Goal: Task Accomplishment & Management: Manage account settings

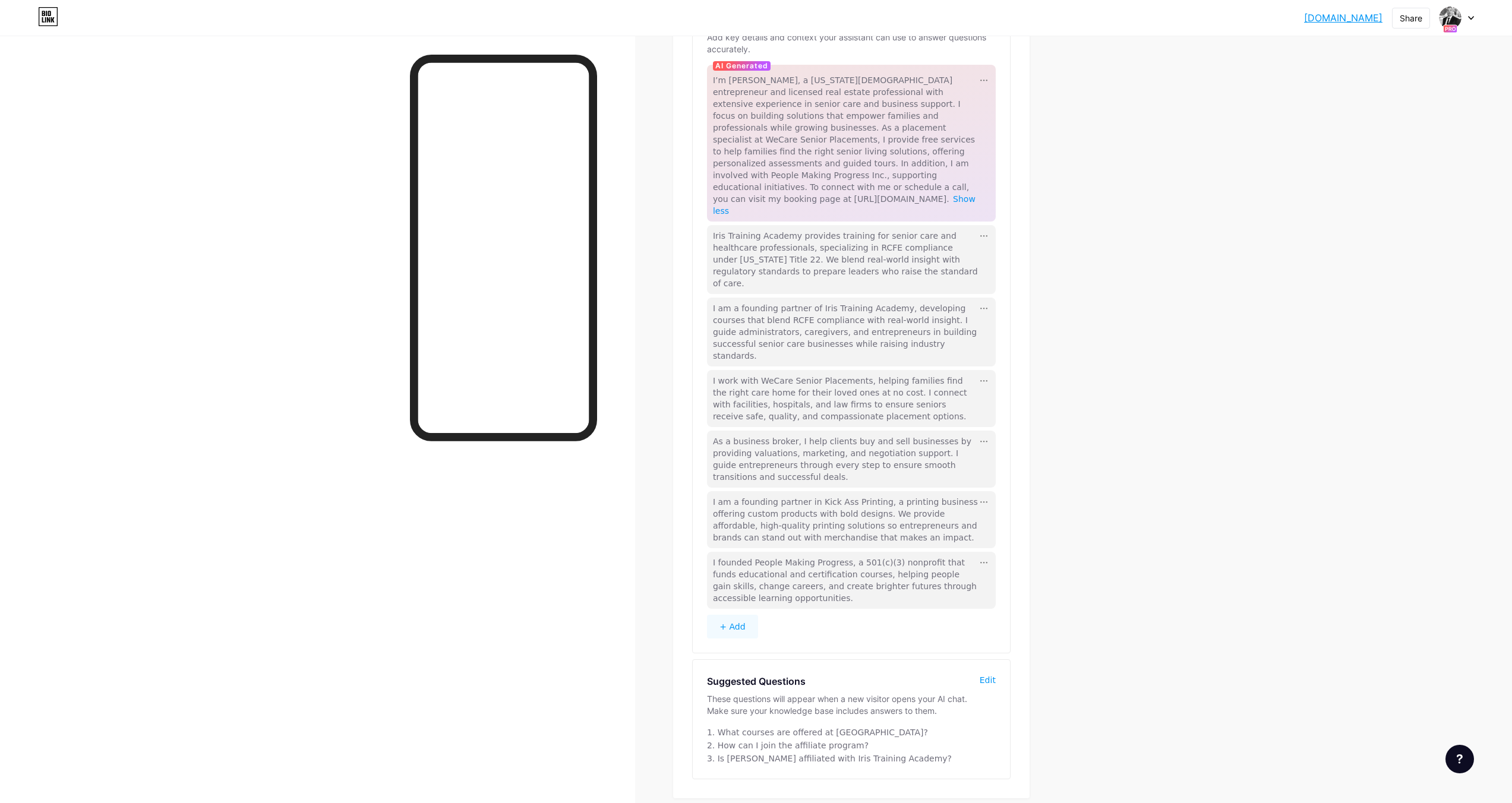
scroll to position [163, 0]
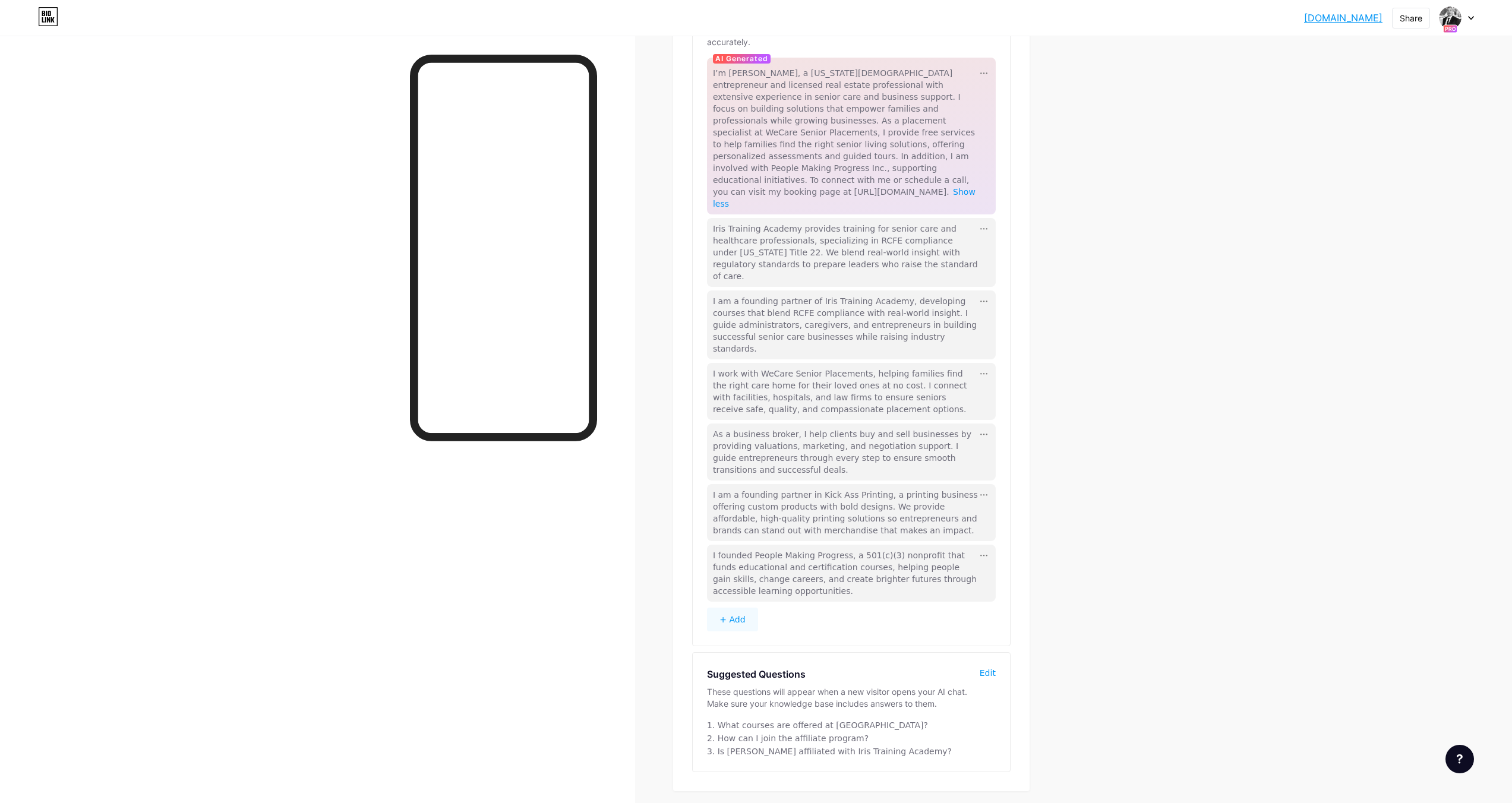
click at [741, 608] on button "+ Add" at bounding box center [732, 619] width 51 height 24
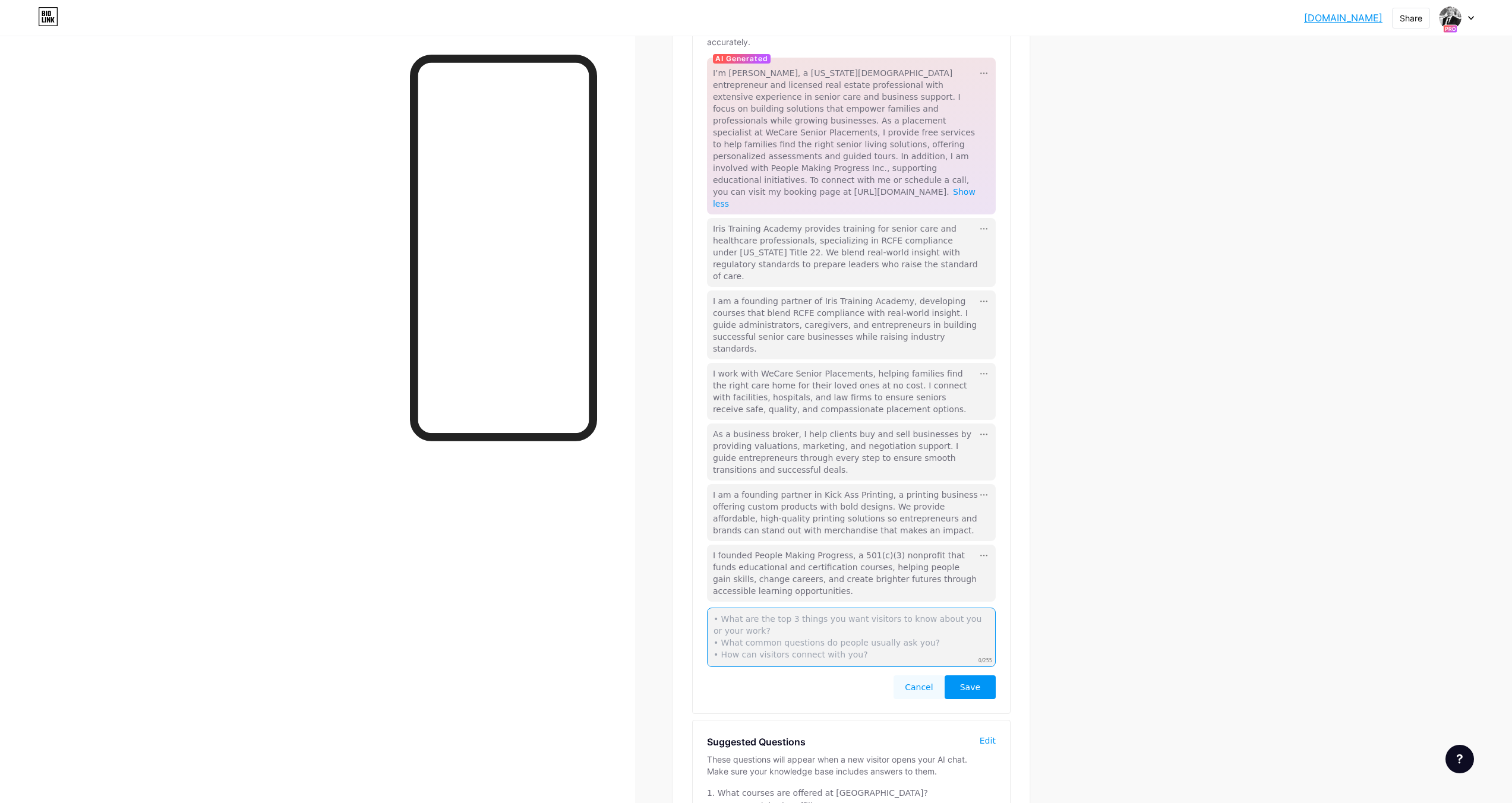
paste textarea "I’m a founding partner in a Non-Emergency Medical Transportation (NEMT) busines…"
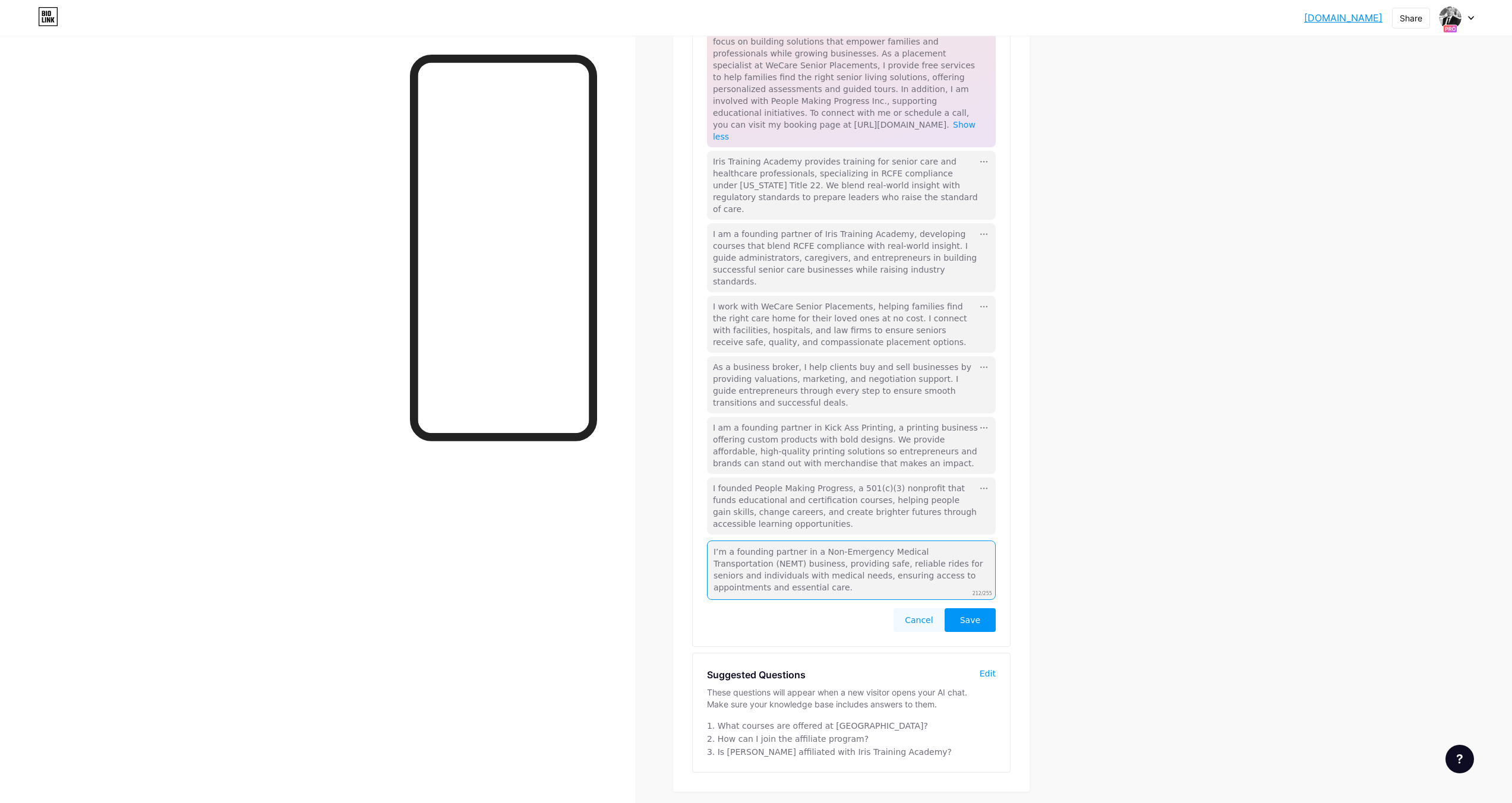
scroll to position [230, 0]
type textarea "I’m a founding partner in a Non-Emergency Medical Transportation (NEMT) busines…"
click at [984, 608] on button "Save" at bounding box center [970, 619] width 51 height 24
click at [1168, 227] on div "[DOMAIN_NAME].... [DOMAIN_NAME] Share Switch accounts [PERSON_NAME] [DOMAIN_NAM…" at bounding box center [756, 314] width 1512 height 1074
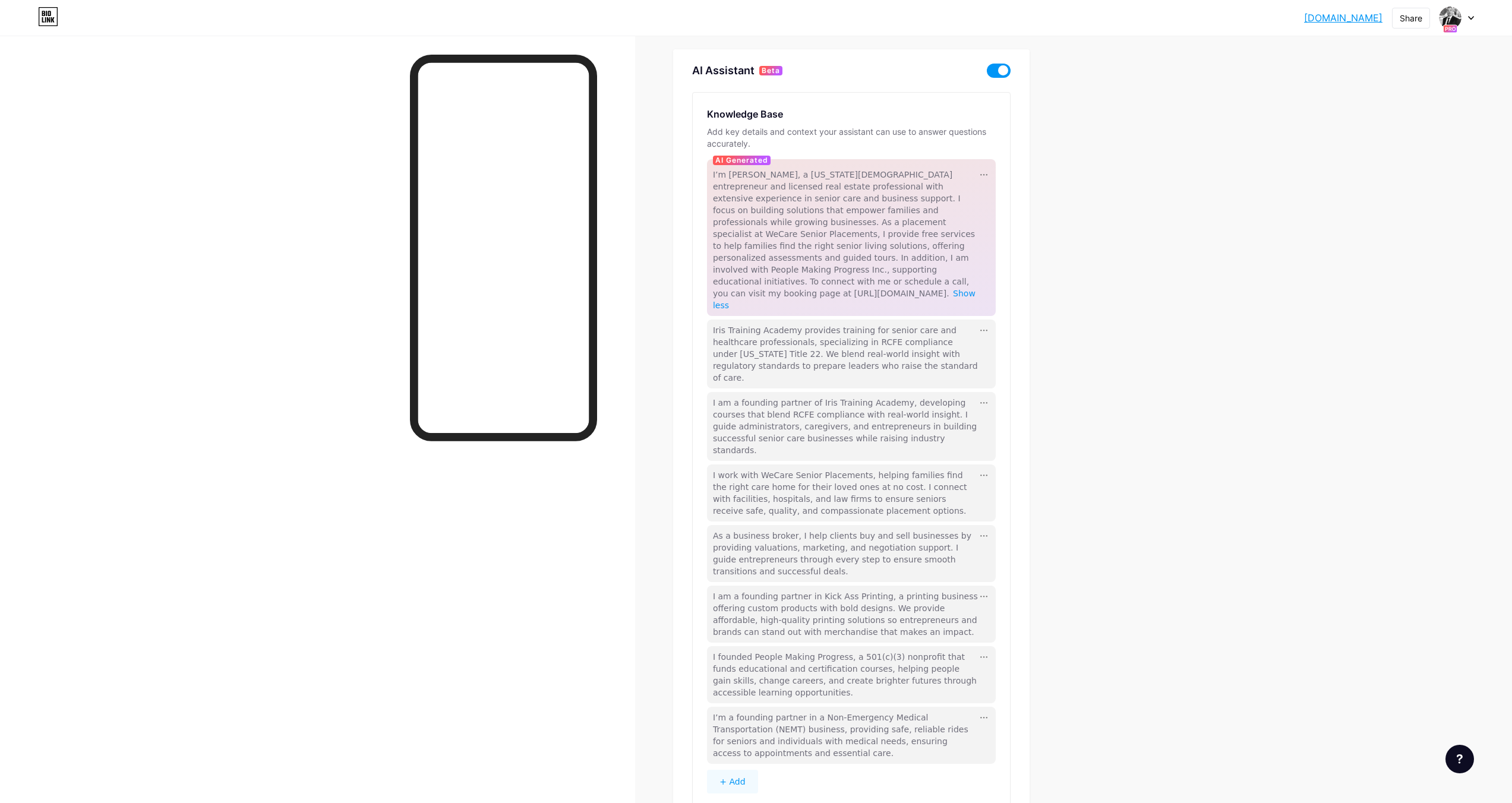
scroll to position [46, 0]
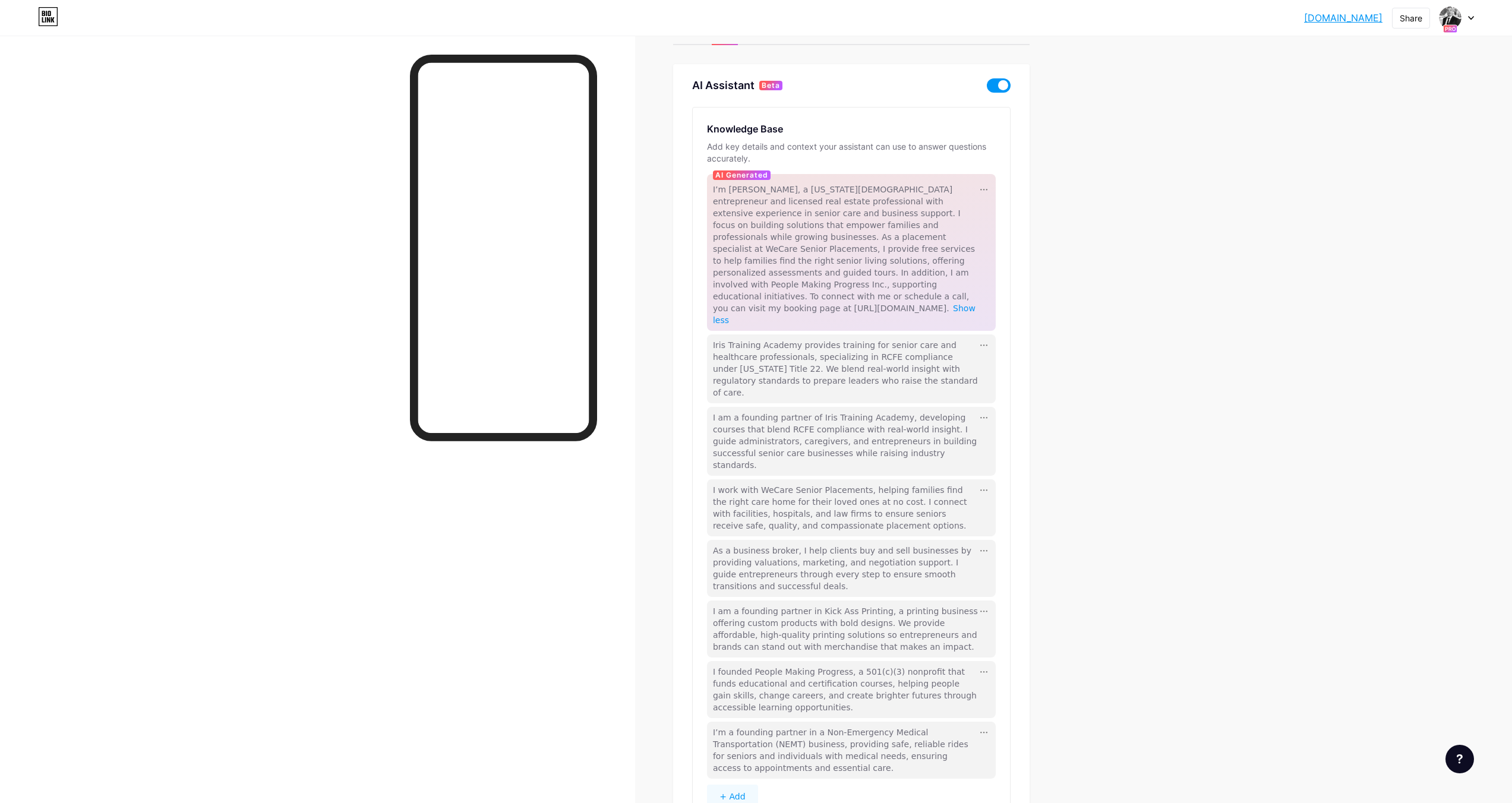
click at [963, 303] on span "Show less" at bounding box center [844, 314] width 262 height 21
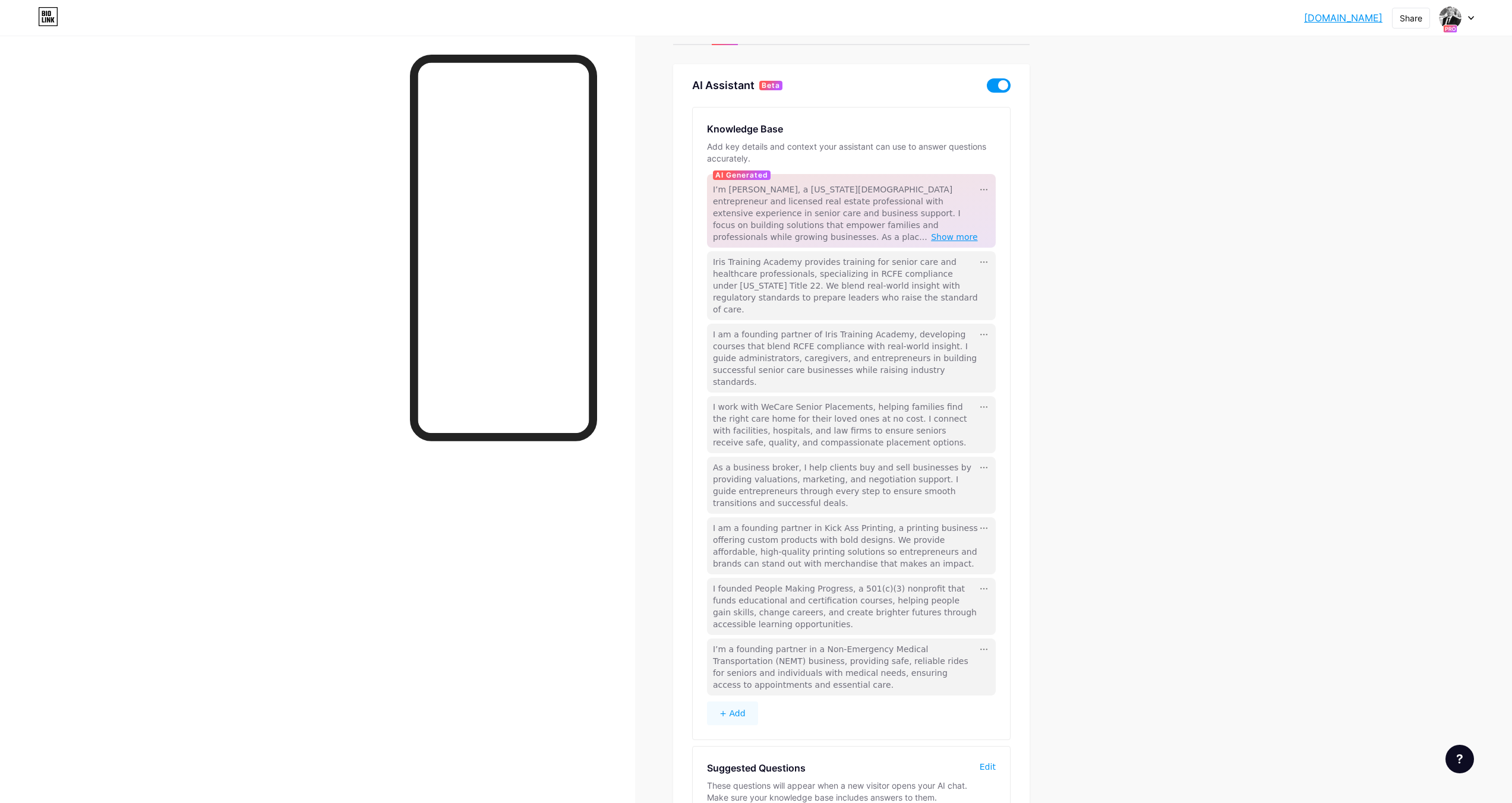
click at [956, 232] on span "Show more" at bounding box center [955, 237] width 47 height 9
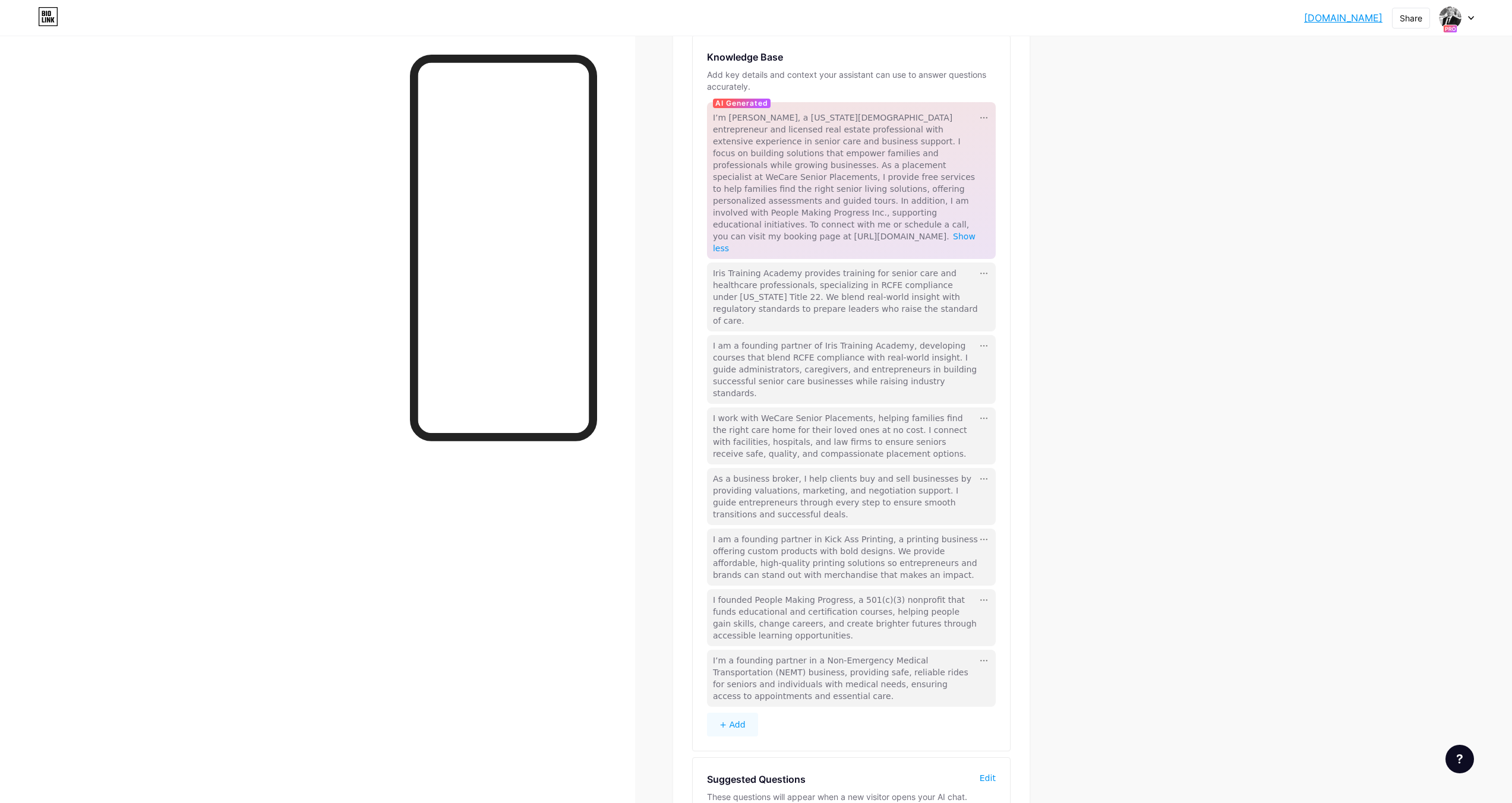
scroll to position [117, 0]
click at [984, 118] on icon at bounding box center [984, 119] width 7 height 1
click at [1096, 57] on div "[DOMAIN_NAME].... [DOMAIN_NAME] Share Switch accounts [PERSON_NAME] [DOMAIN_NAM…" at bounding box center [756, 420] width 1512 height 1074
click at [1178, 184] on div "[DOMAIN_NAME].... [DOMAIN_NAME] Share Switch accounts [PERSON_NAME] [DOMAIN_NAM…" at bounding box center [756, 420] width 1512 height 1074
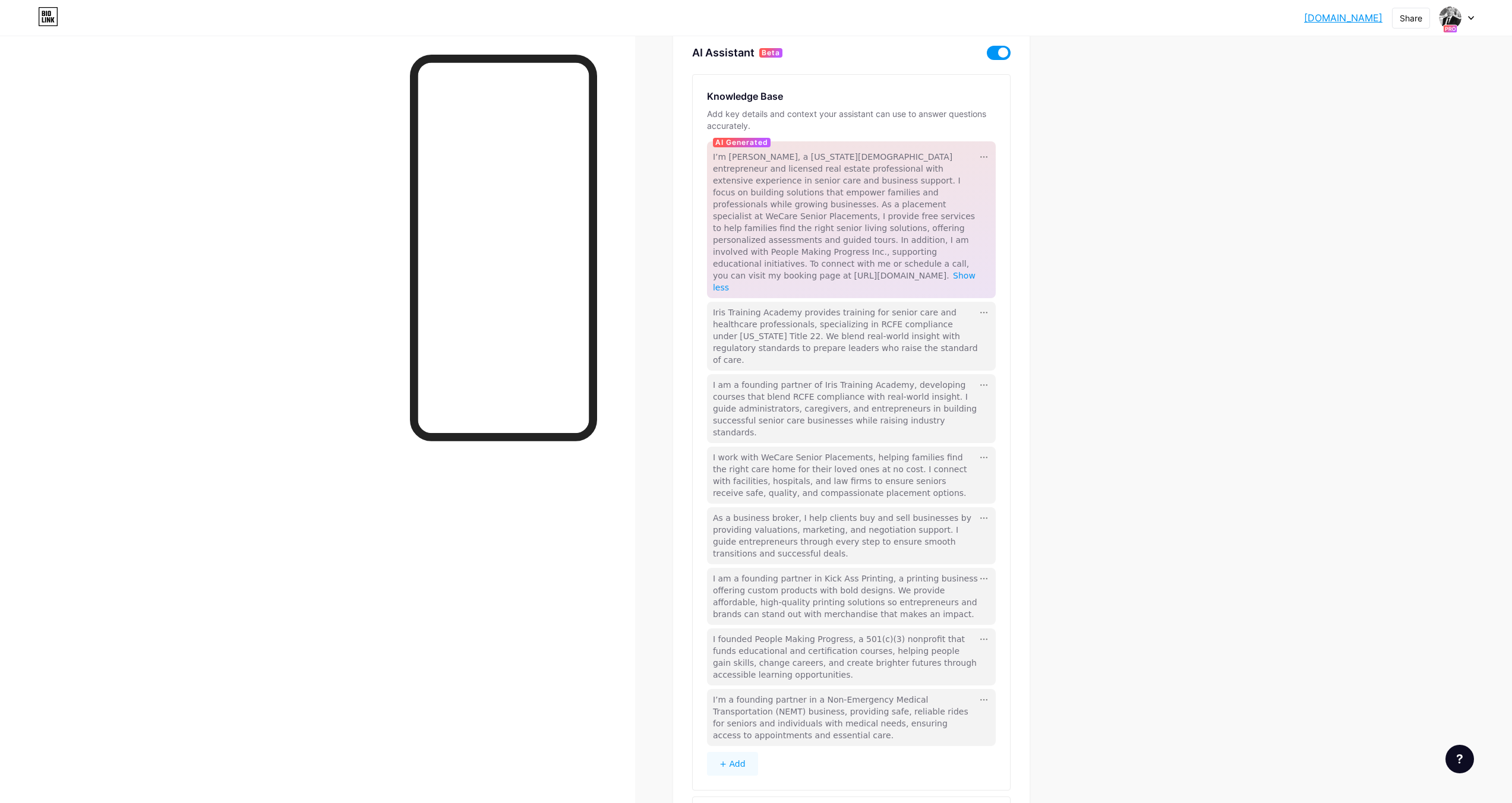
scroll to position [0, 0]
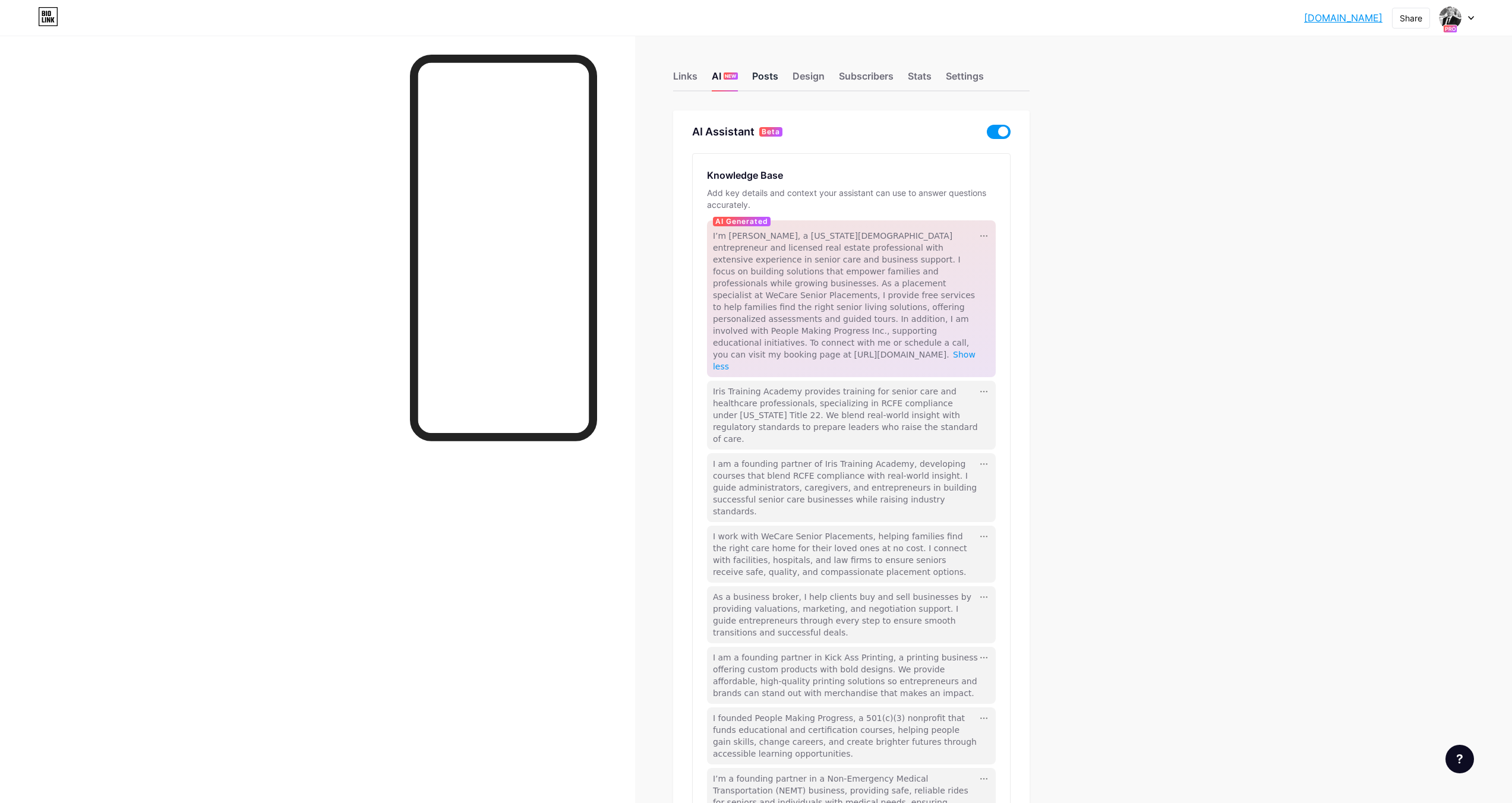
click at [772, 74] on div "Posts" at bounding box center [765, 79] width 26 height 21
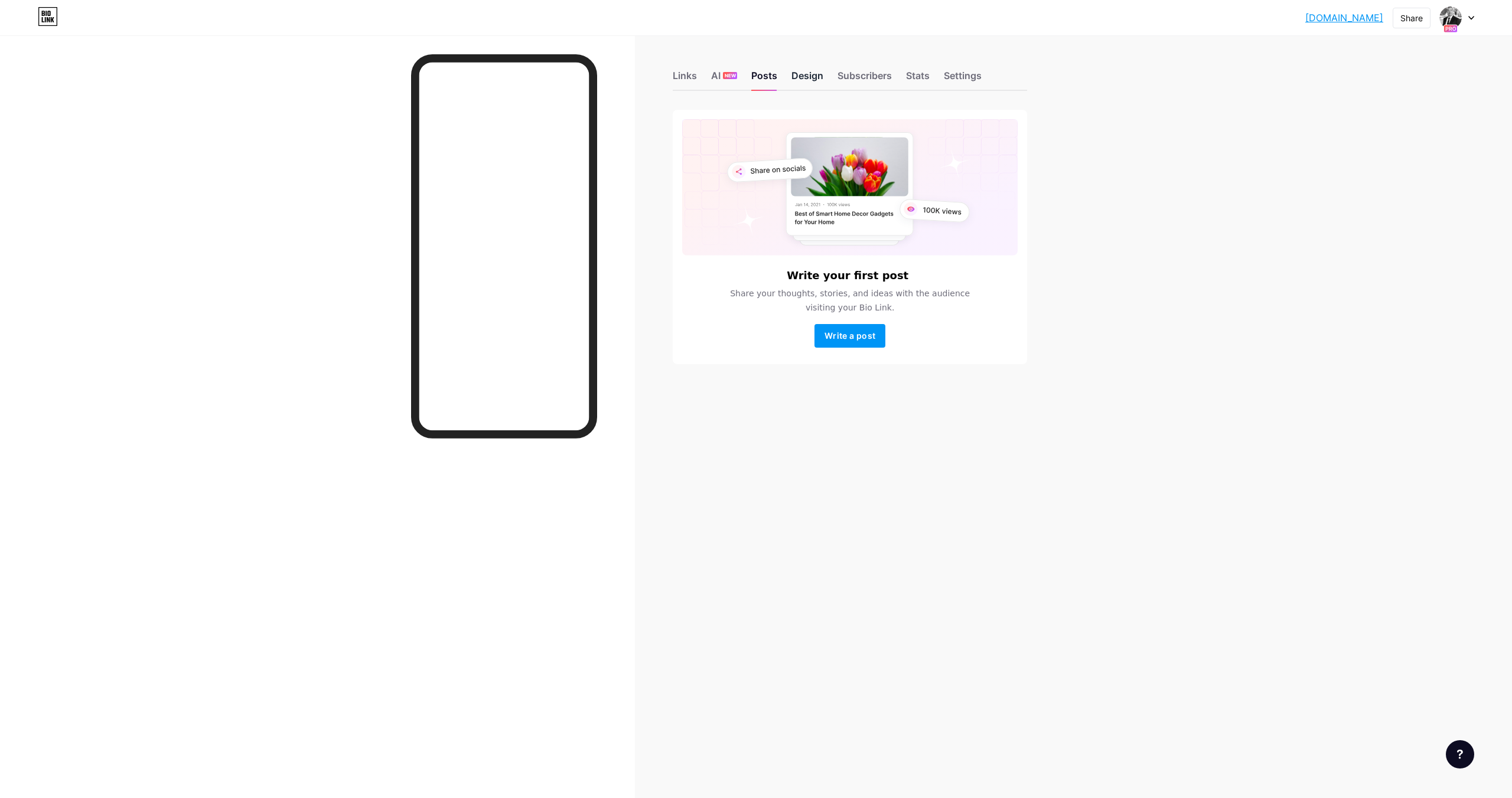
click at [801, 79] on div "Design" at bounding box center [807, 79] width 32 height 21
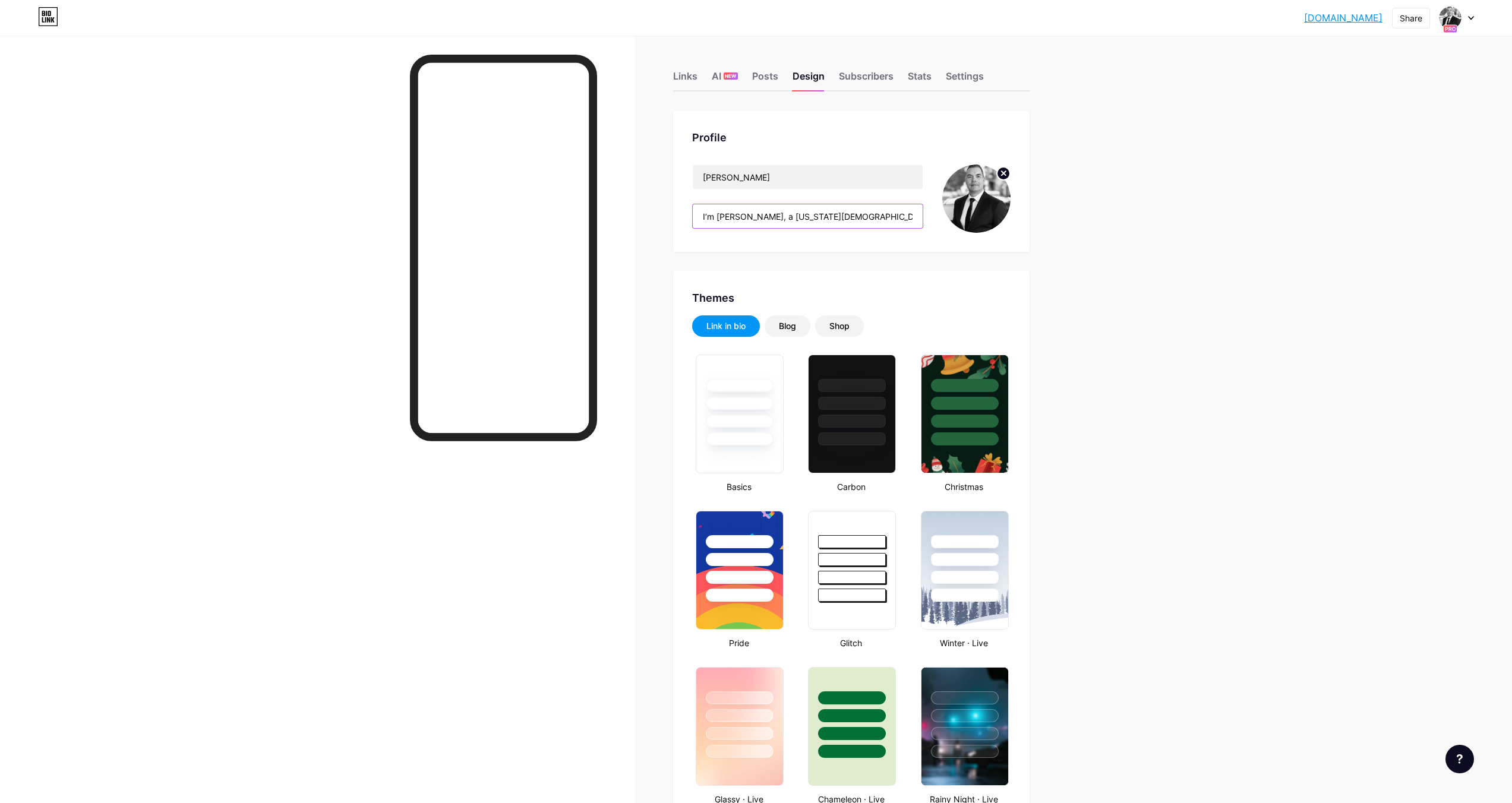
click at [921, 217] on input "I’m [PERSON_NAME], a [US_STATE][DEMOGRAPHIC_DATA] entrepreneur and licensed rea…" at bounding box center [807, 216] width 230 height 24
click at [724, 79] on div "AI NEW" at bounding box center [725, 79] width 26 height 21
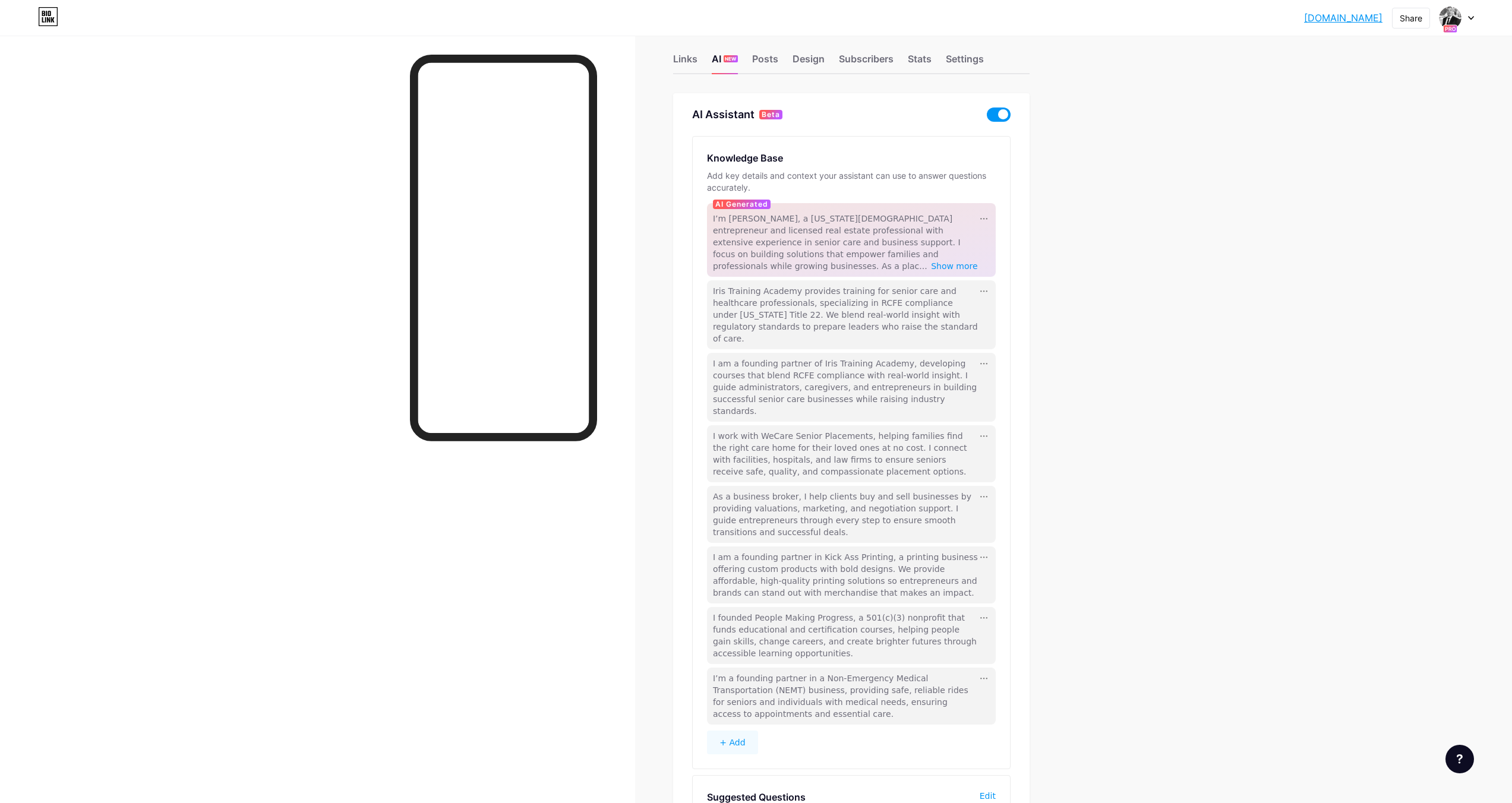
scroll to position [18, 0]
click at [967, 261] on span "Show more" at bounding box center [955, 265] width 47 height 9
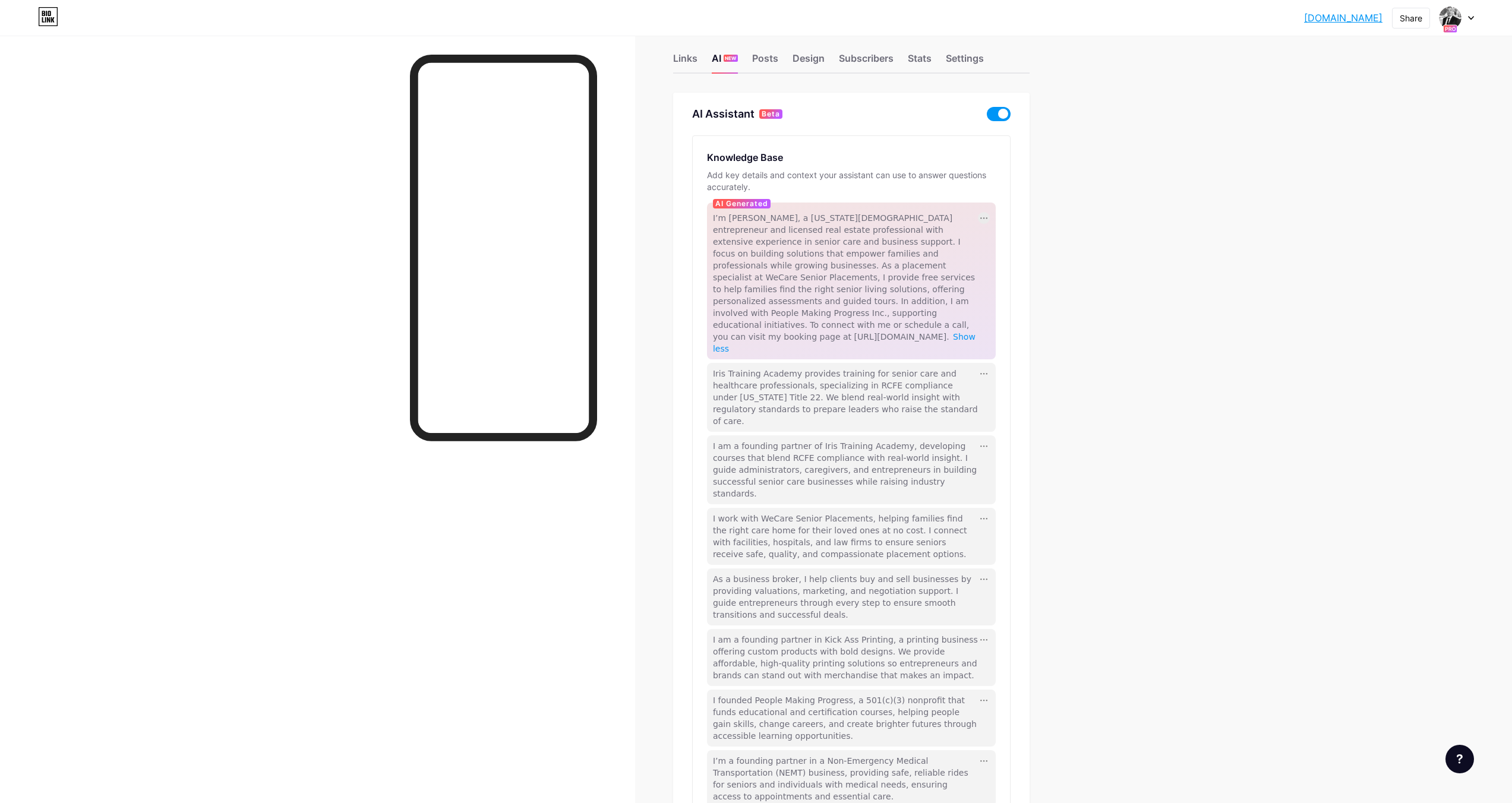
click at [987, 220] on div at bounding box center [983, 218] width 12 height 12
click at [1006, 251] on div "Regenerate" at bounding box center [1007, 254] width 58 height 19
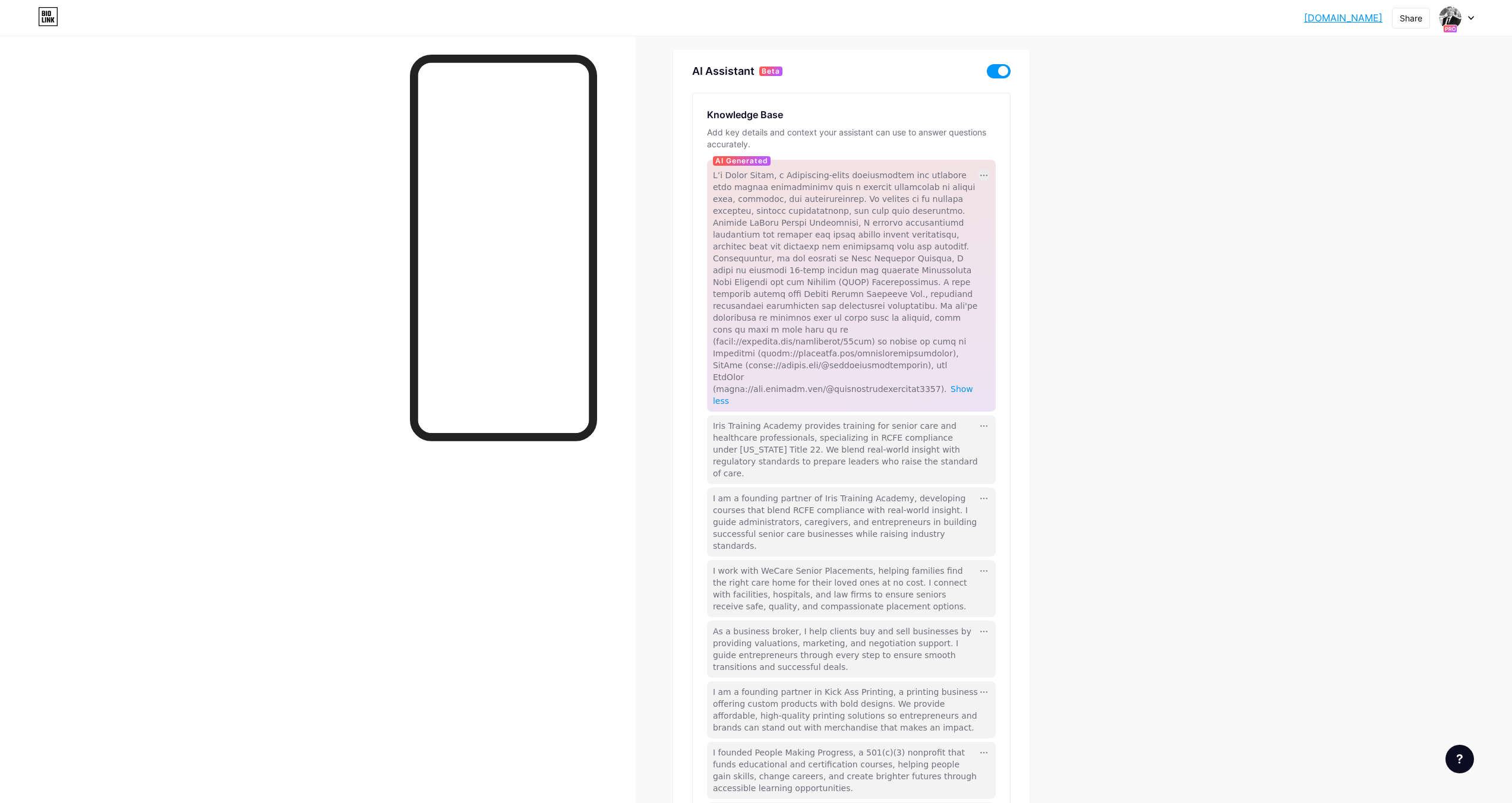
scroll to position [114, 0]
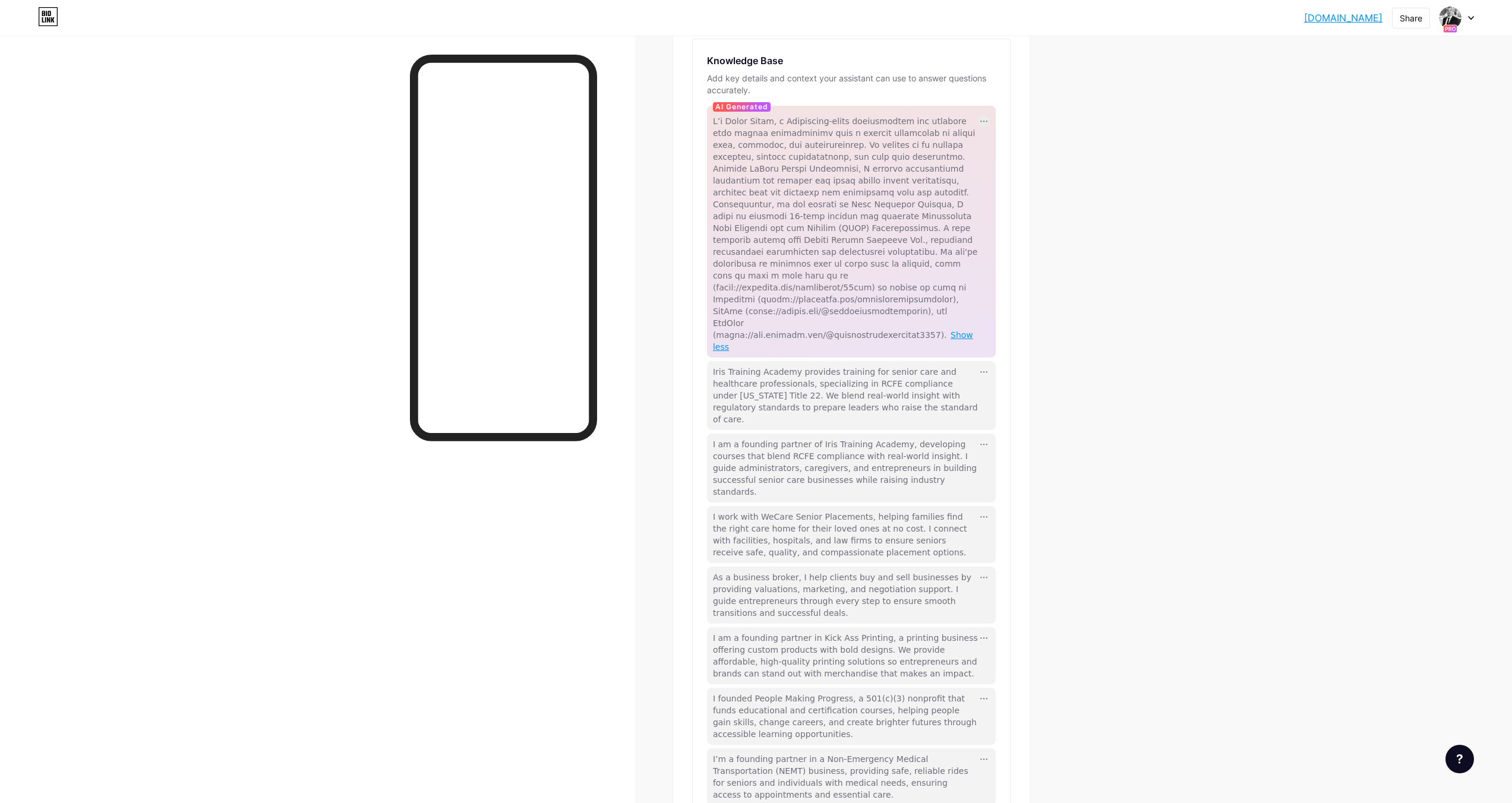
click at [960, 330] on span "Show less" at bounding box center [843, 341] width 260 height 21
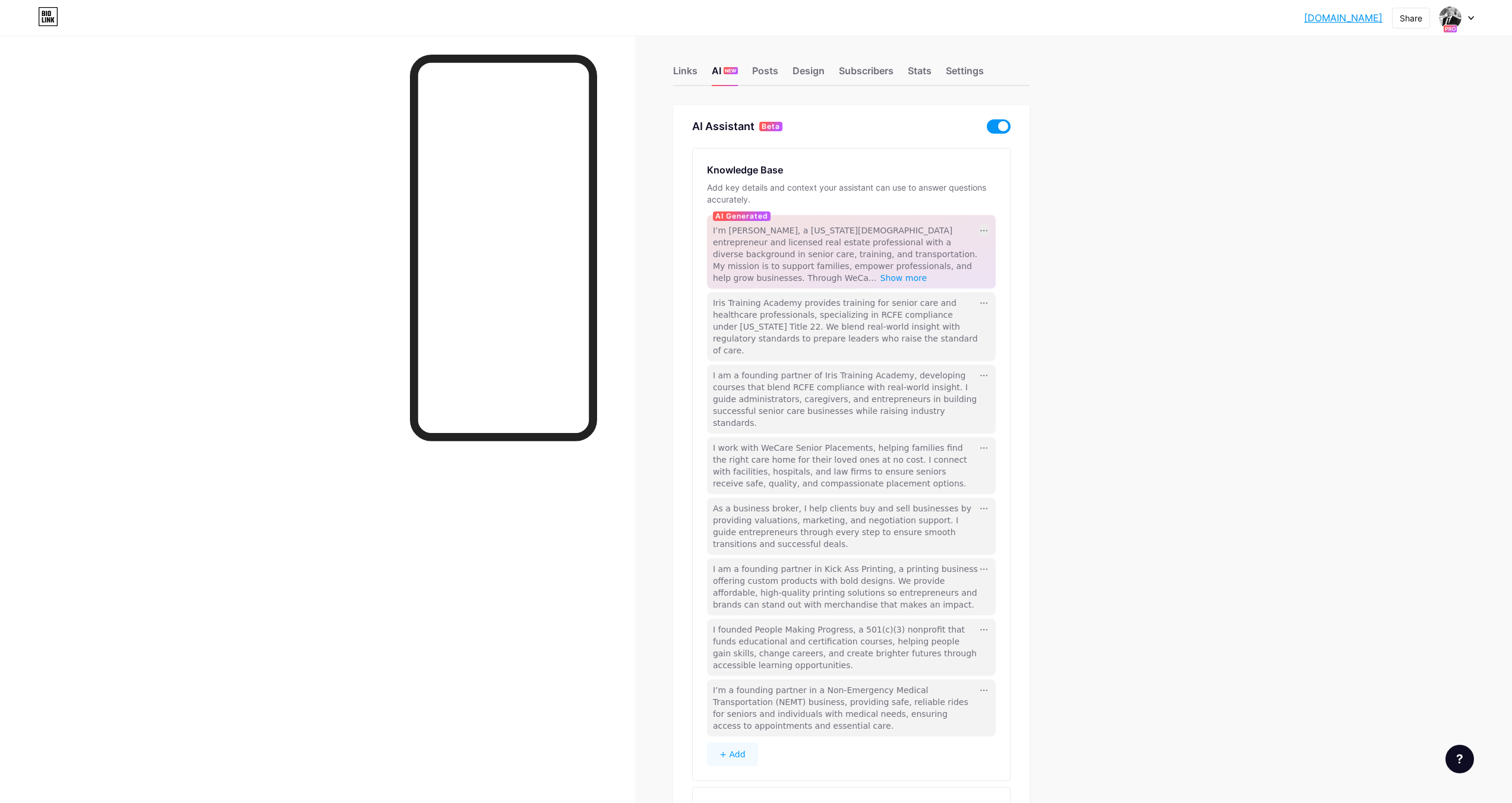
scroll to position [0, 0]
click at [766, 75] on div "Posts" at bounding box center [765, 79] width 26 height 21
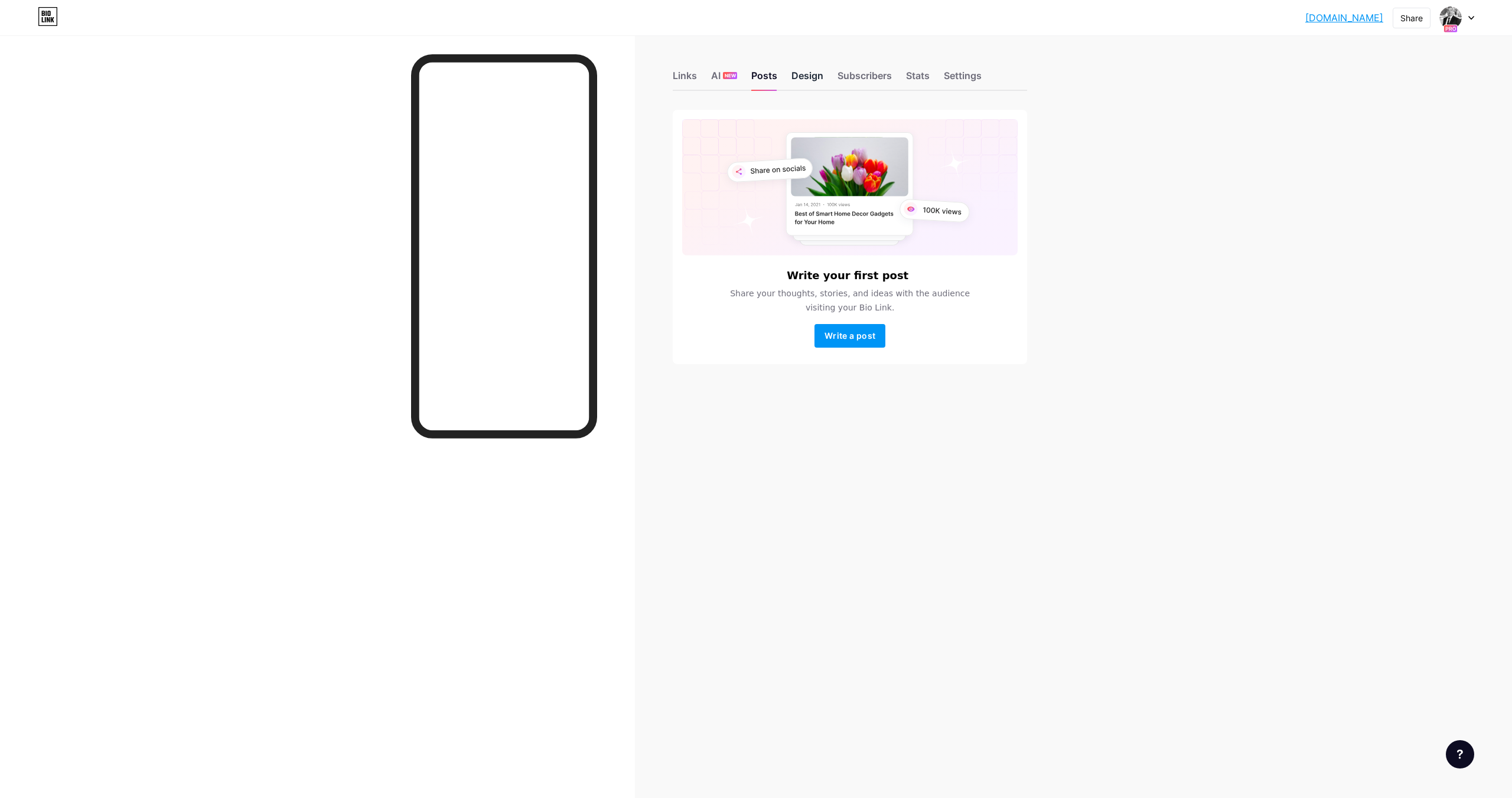
click at [808, 71] on div "Design" at bounding box center [807, 79] width 32 height 21
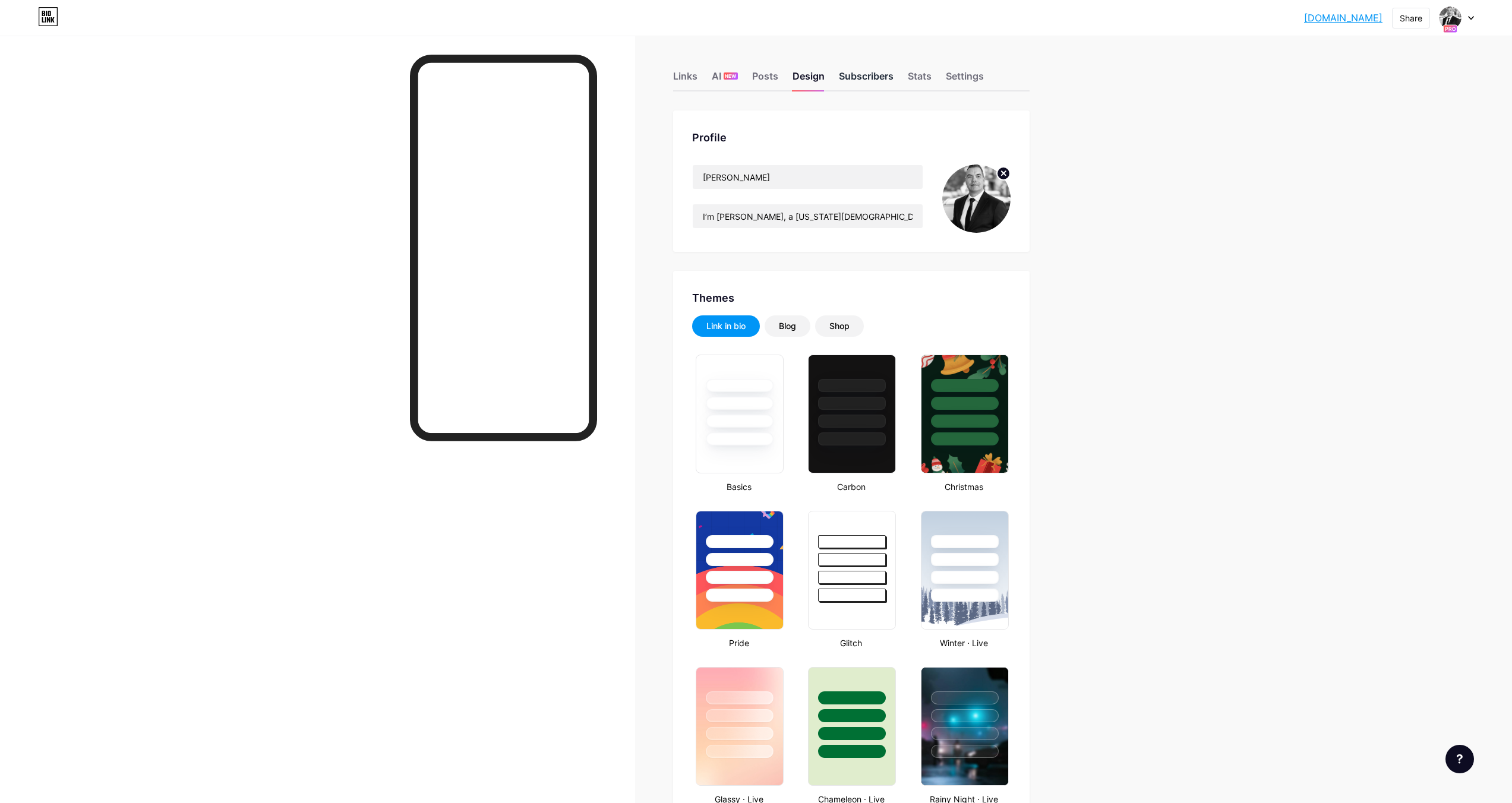
click at [860, 75] on div "Subscribers" at bounding box center [866, 79] width 54 height 21
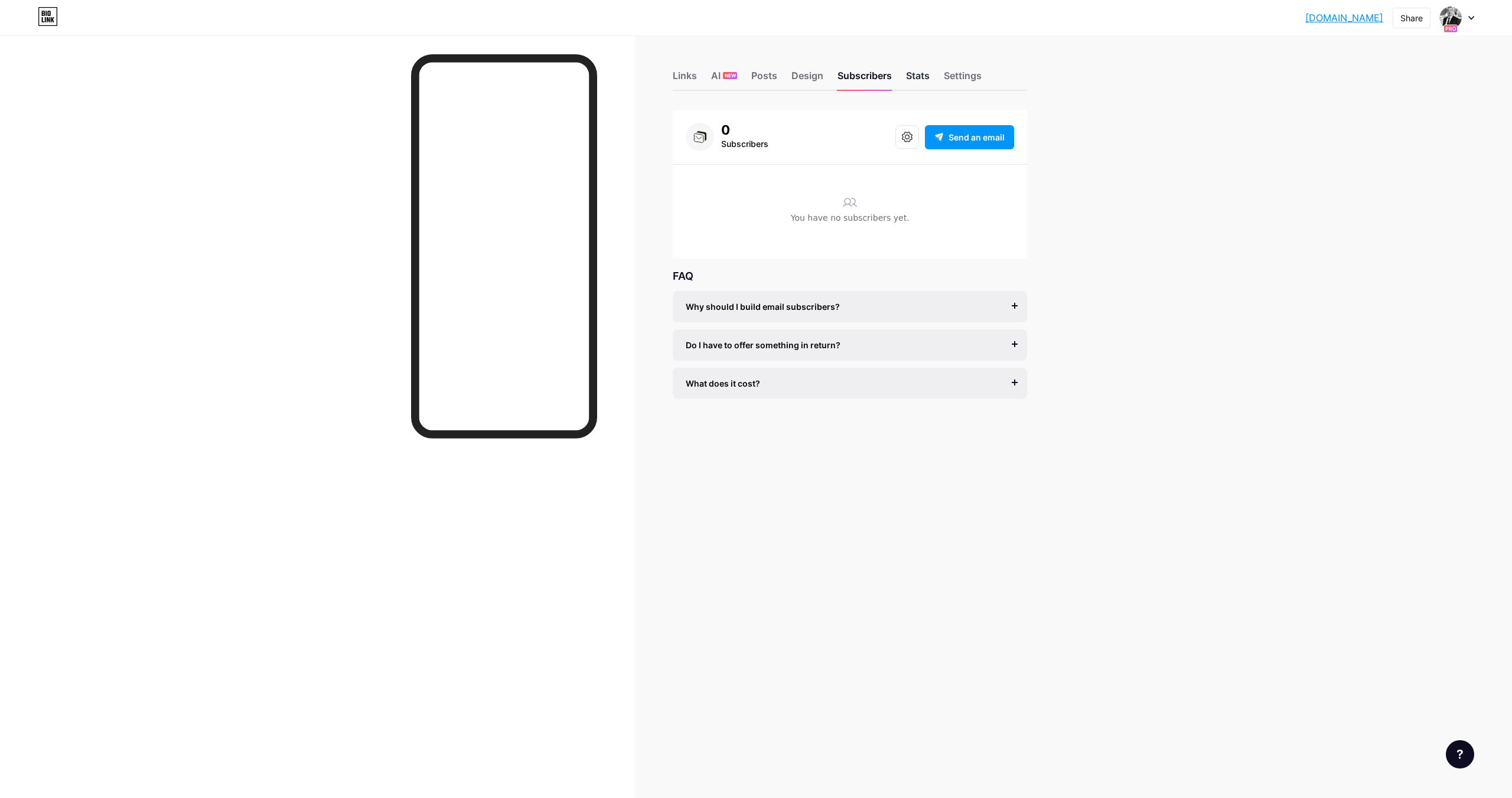
click at [918, 77] on div "Stats" at bounding box center [917, 79] width 23 height 21
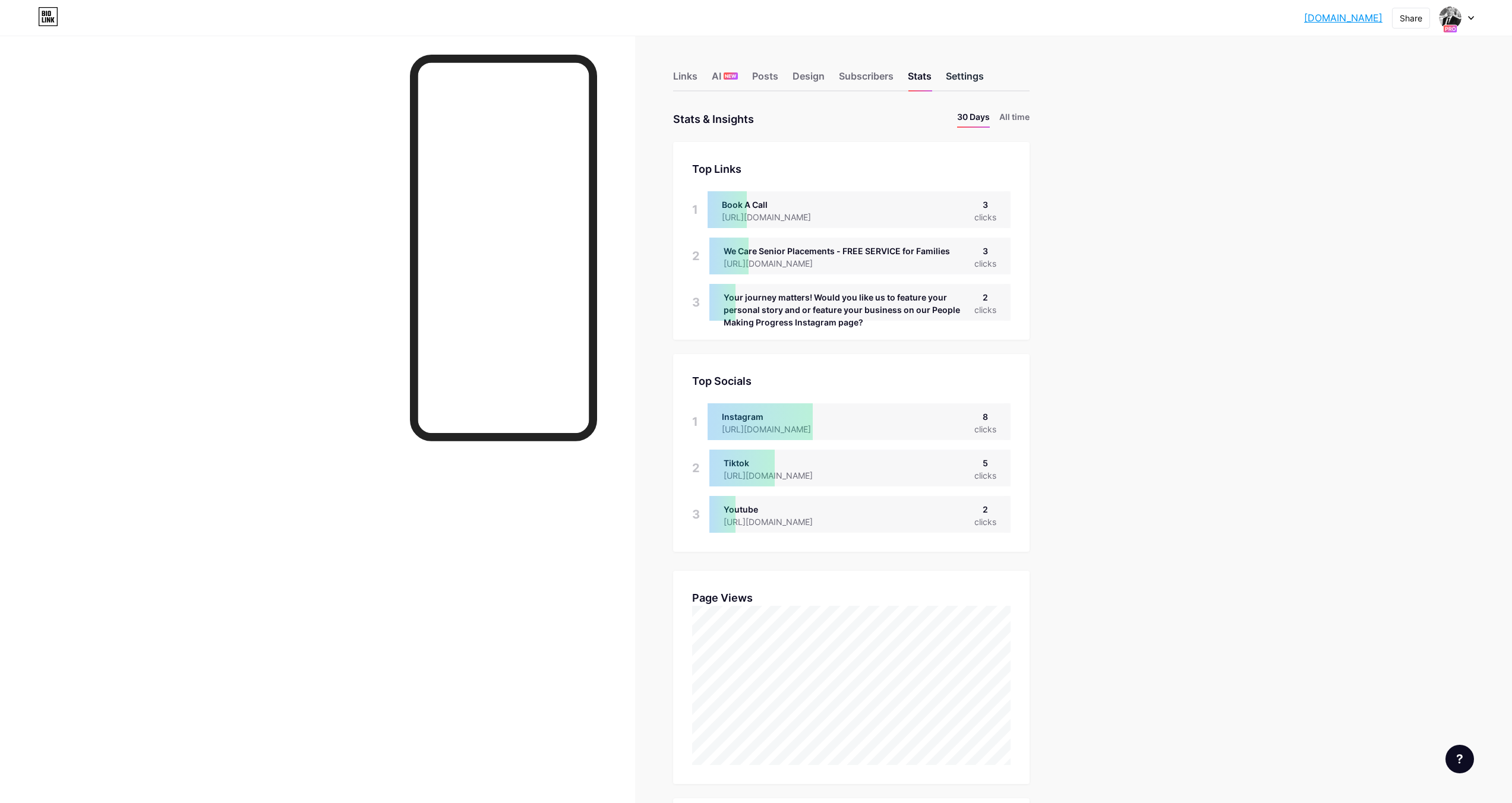
click at [966, 72] on div "Settings" at bounding box center [964, 79] width 38 height 21
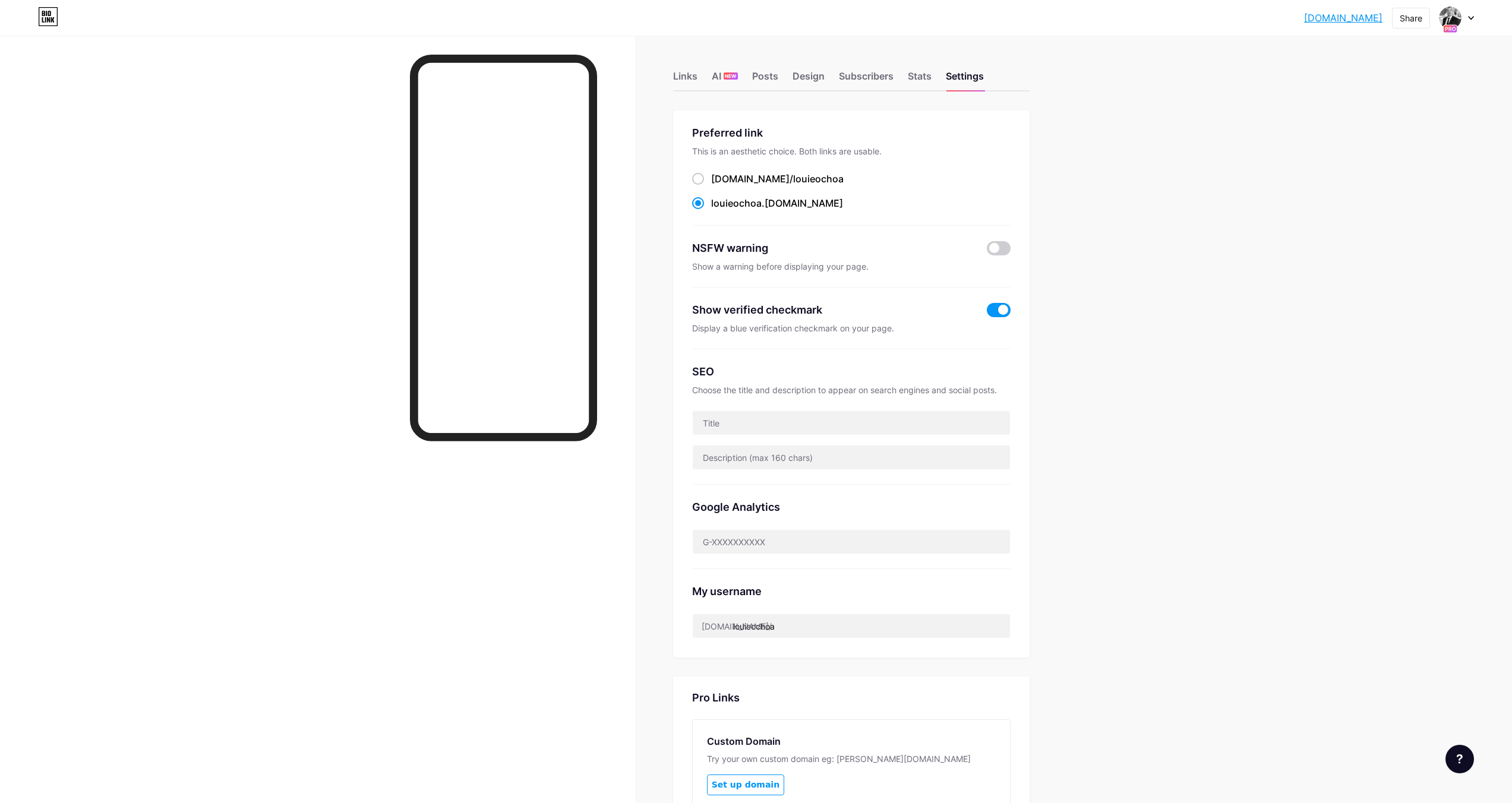
click at [1131, 156] on div "[DOMAIN_NAME].... [DOMAIN_NAME] Share Switch accounts [PERSON_NAME] [DOMAIN_NAM…" at bounding box center [756, 501] width 1512 height 1001
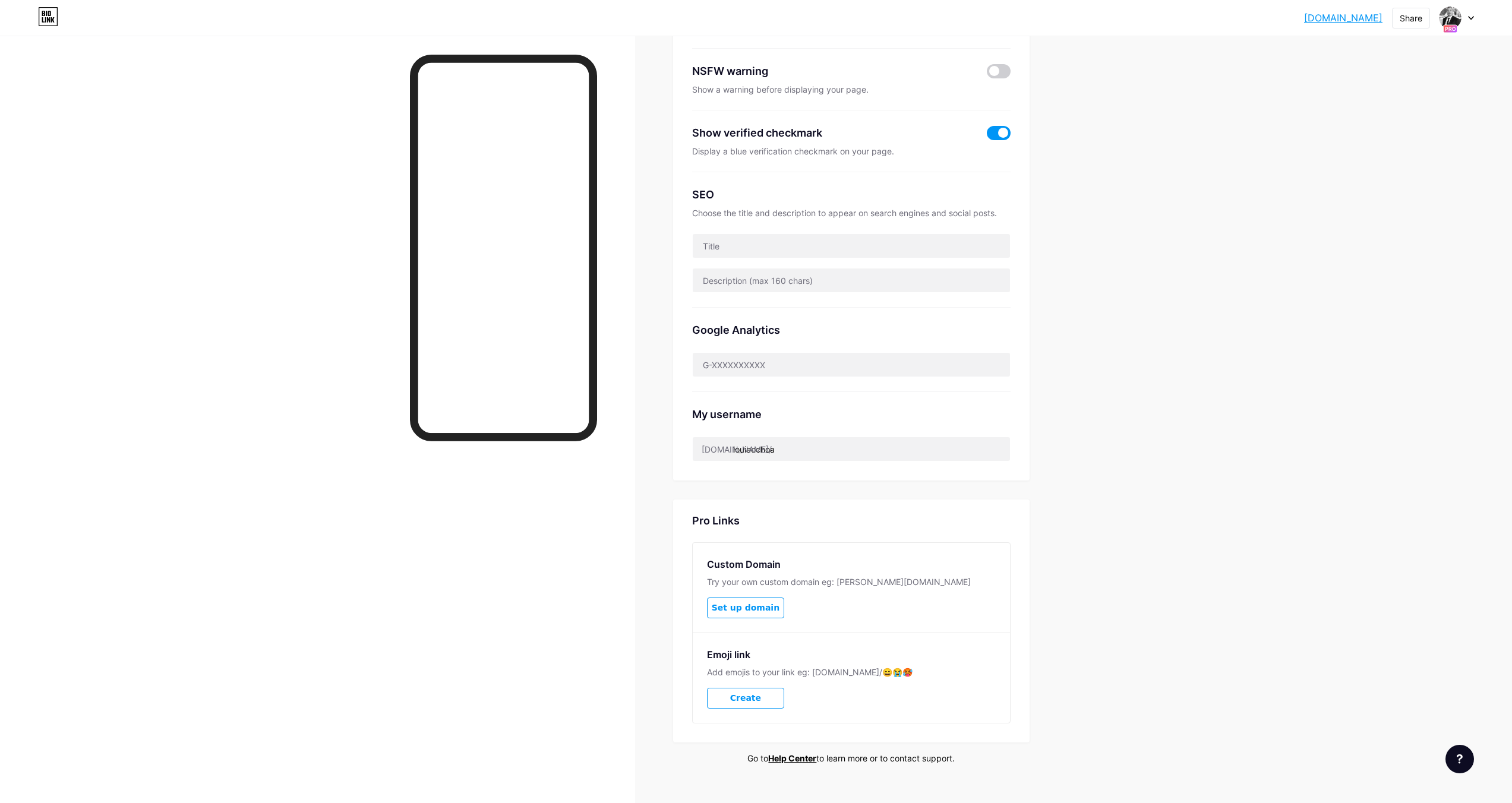
scroll to position [177, 0]
click at [740, 246] on input "text" at bounding box center [852, 245] width 318 height 24
paste input "[PERSON_NAME] | Senior Care Expert, Entrepreneur & Educator"
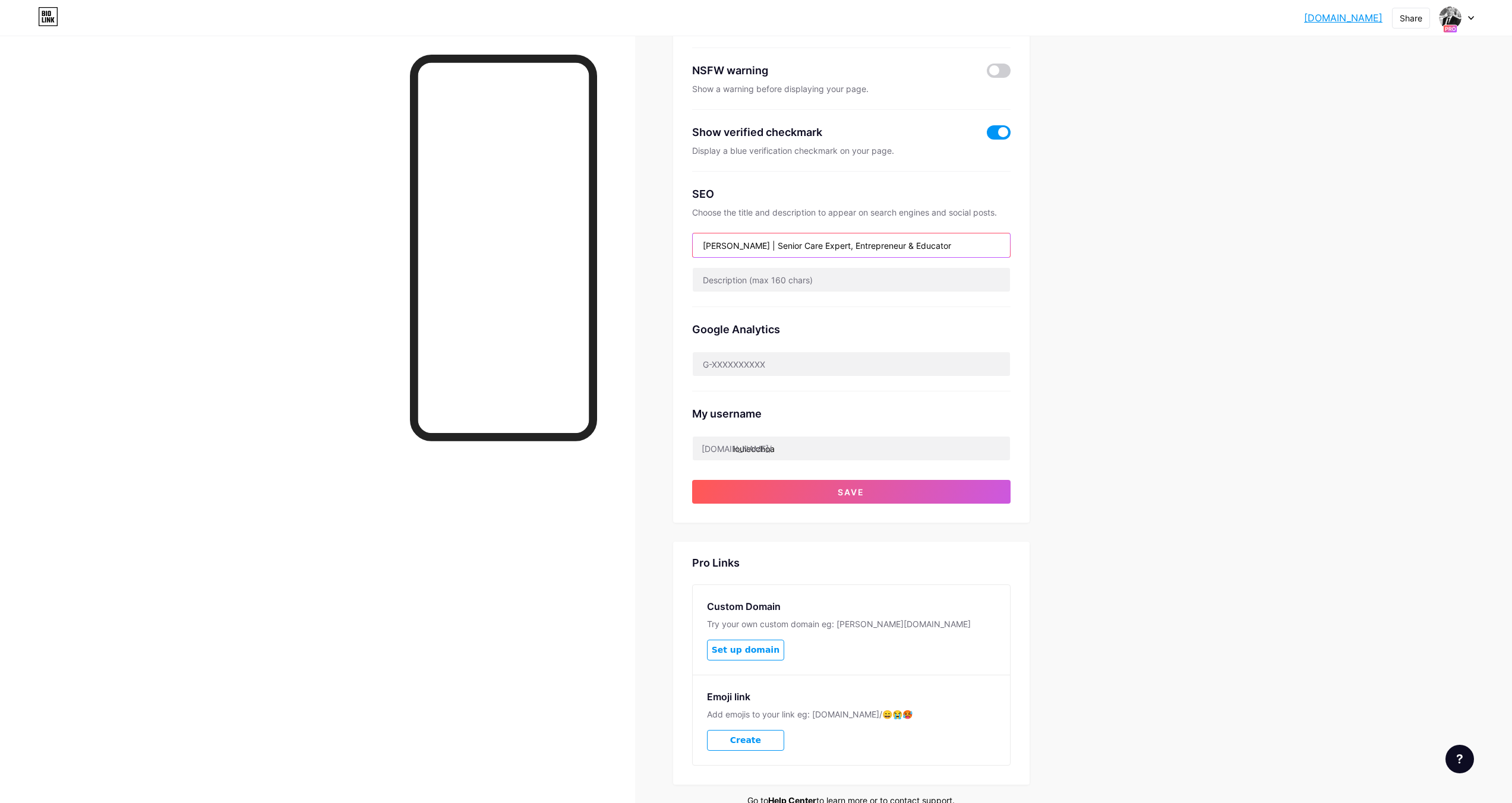
click at [762, 244] on input "[PERSON_NAME] | Senior Care Expert, Entrepreneur & Educator" at bounding box center [852, 245] width 318 height 24
click at [981, 250] on input "[PERSON_NAME] Senior Care Expert, Entrepreneur & Educator" at bounding box center [852, 245] width 318 height 24
type input "[PERSON_NAME] Senior Care Expert, Entrepreneur & Educator"
click at [740, 286] on input "text" at bounding box center [852, 280] width 318 height 24
click at [717, 278] on input "text" at bounding box center [852, 280] width 318 height 24
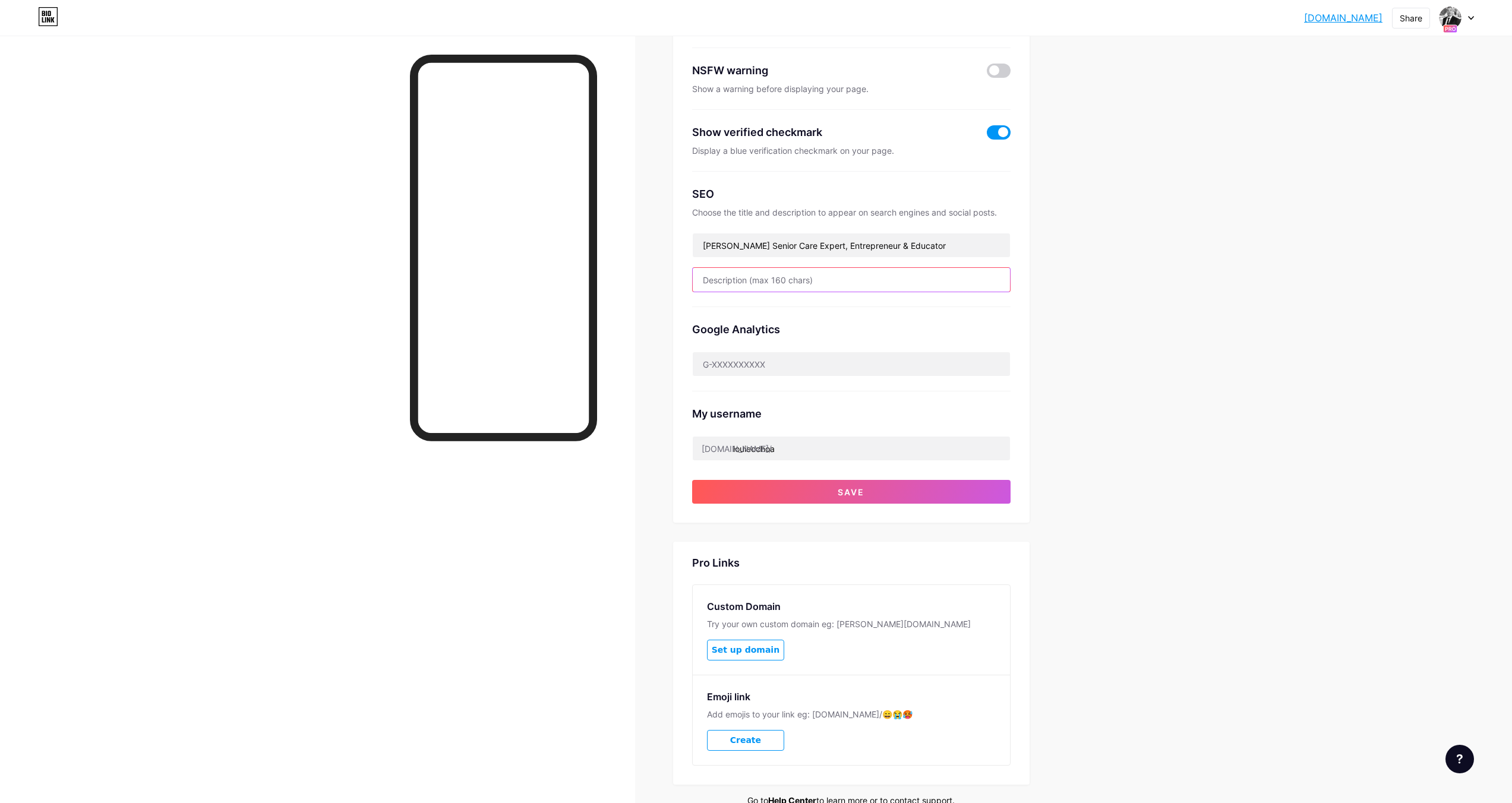
paste input "Entrepreneur & founder in senior care, training, printing & nonprofit. Helping …"
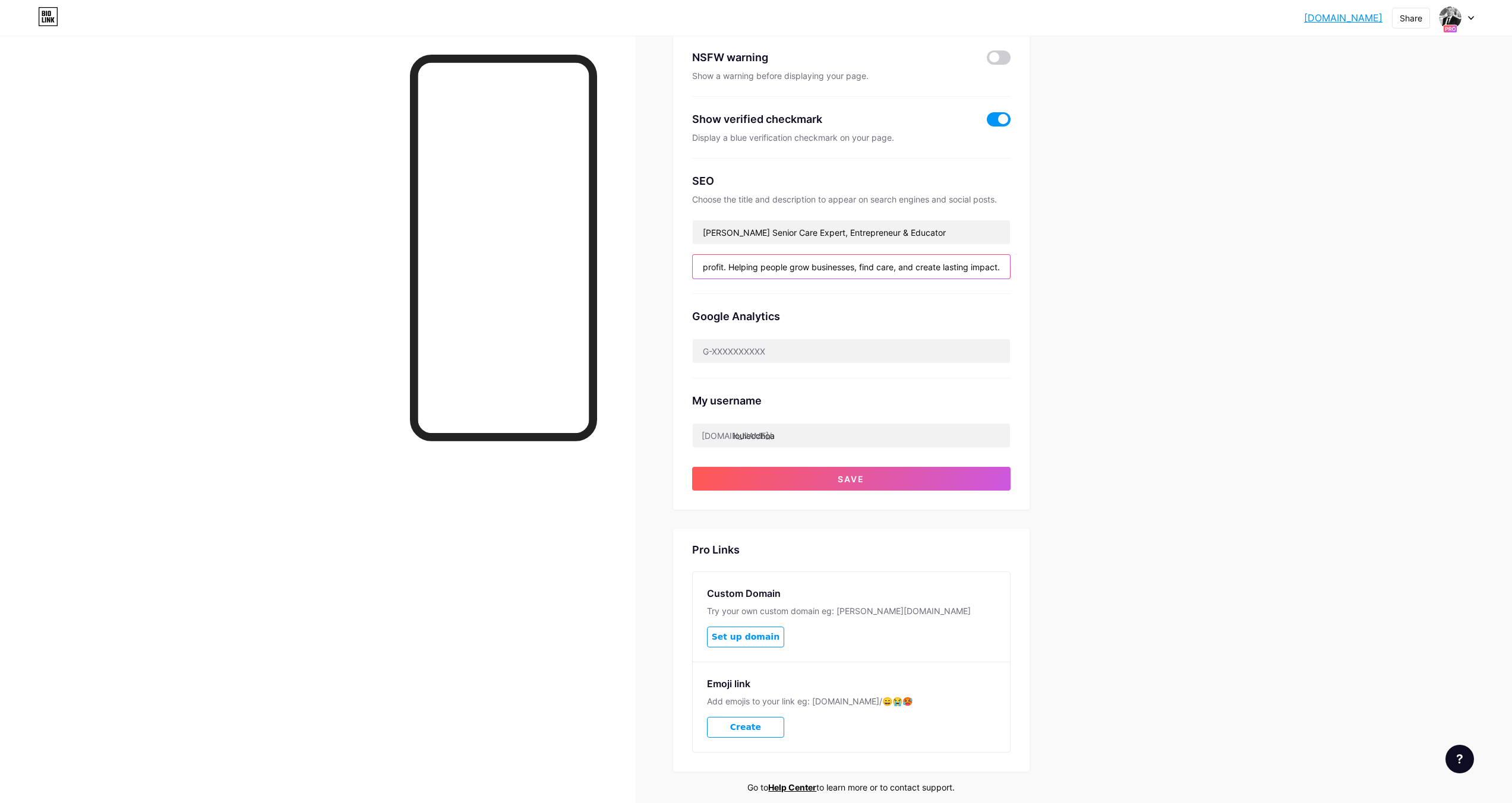
scroll to position [240, 0]
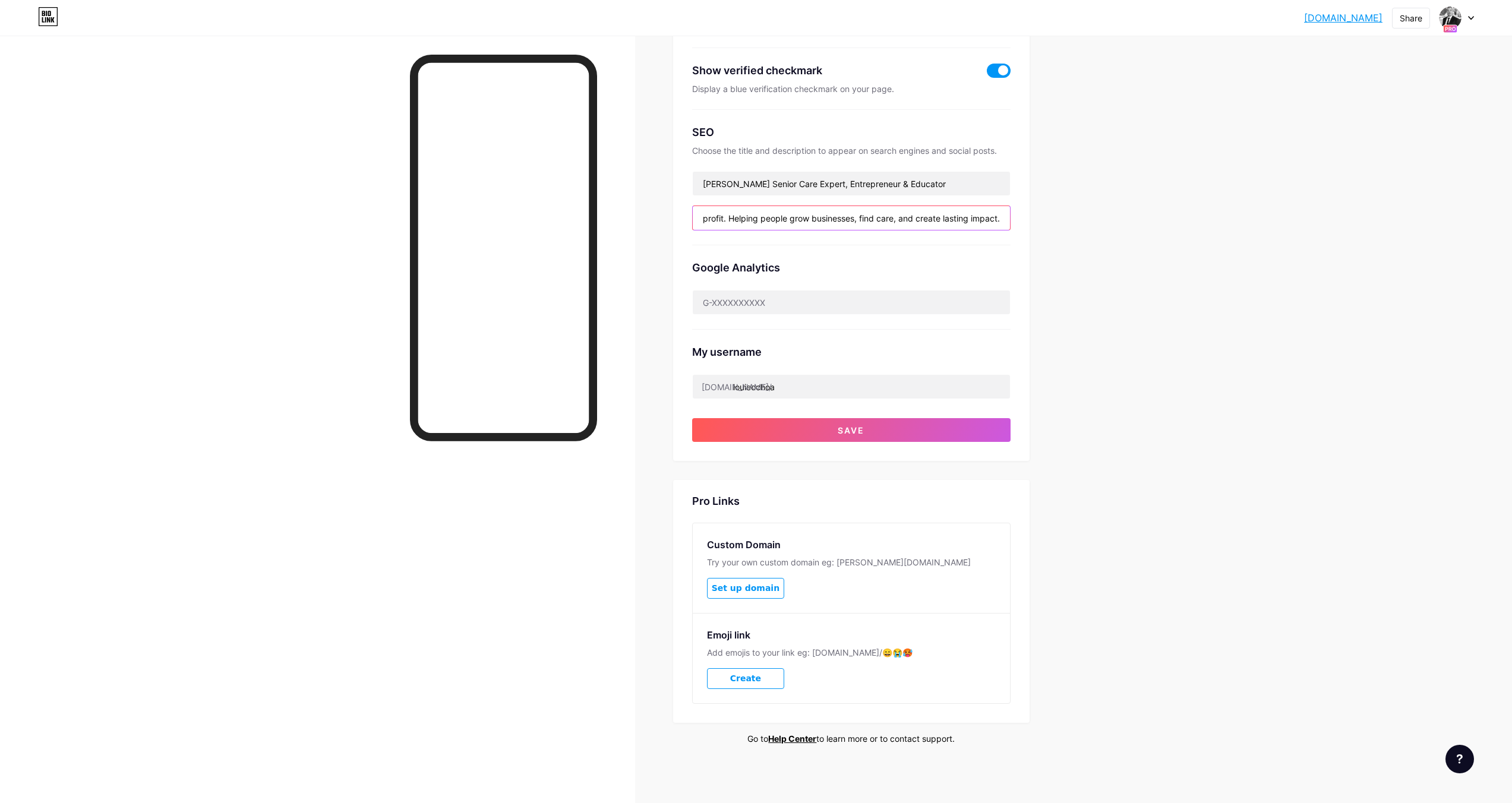
type input "Entrepreneur & founder in senior care, training, printing & nonprofit. Helping …"
click at [774, 428] on button "Save" at bounding box center [851, 430] width 318 height 24
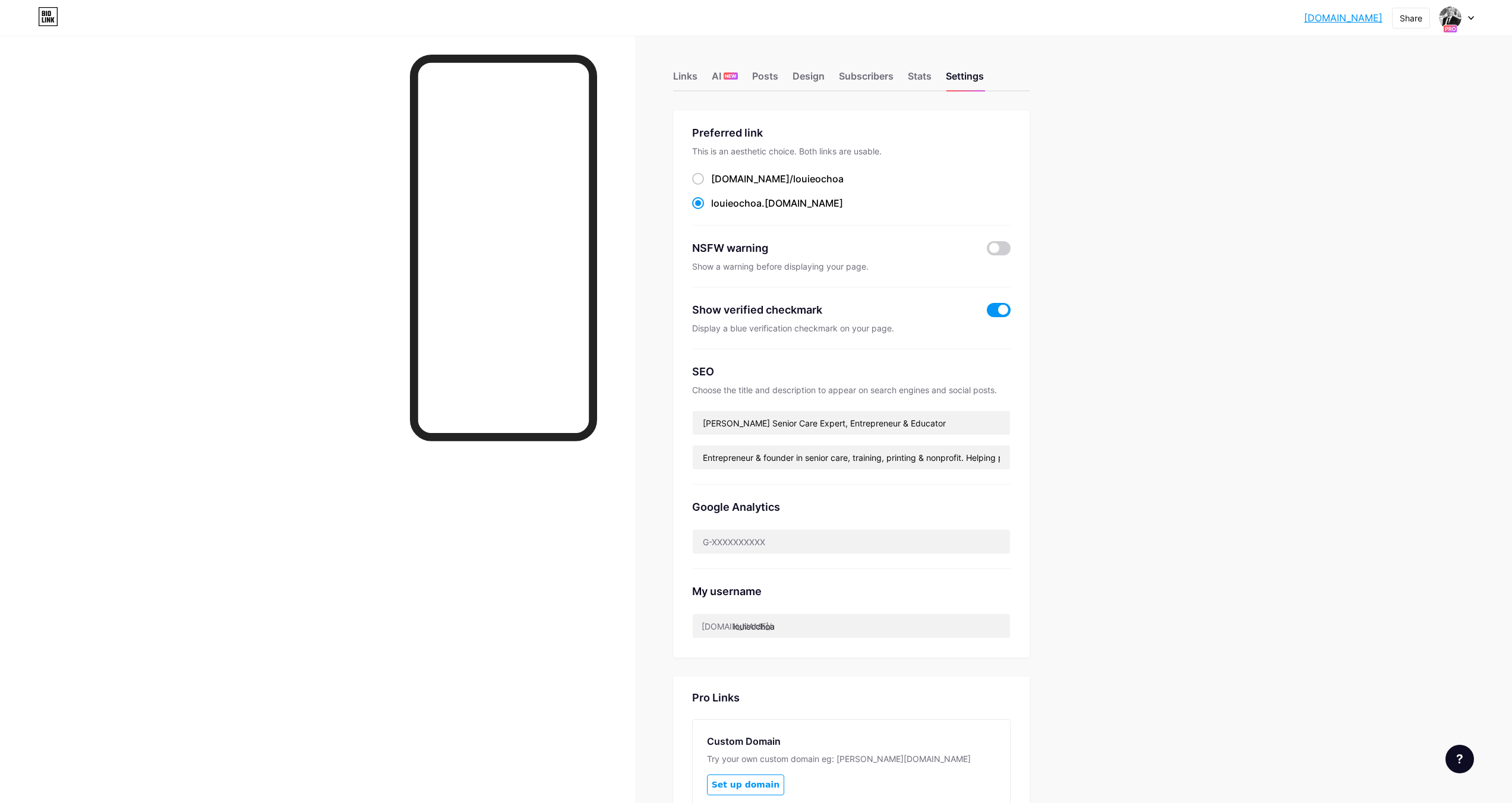
click at [1061, 161] on div "Links AI NEW Posts Design Subscribers Stats Settings Preferred link This is an …" at bounding box center [539, 518] width 1079 height 965
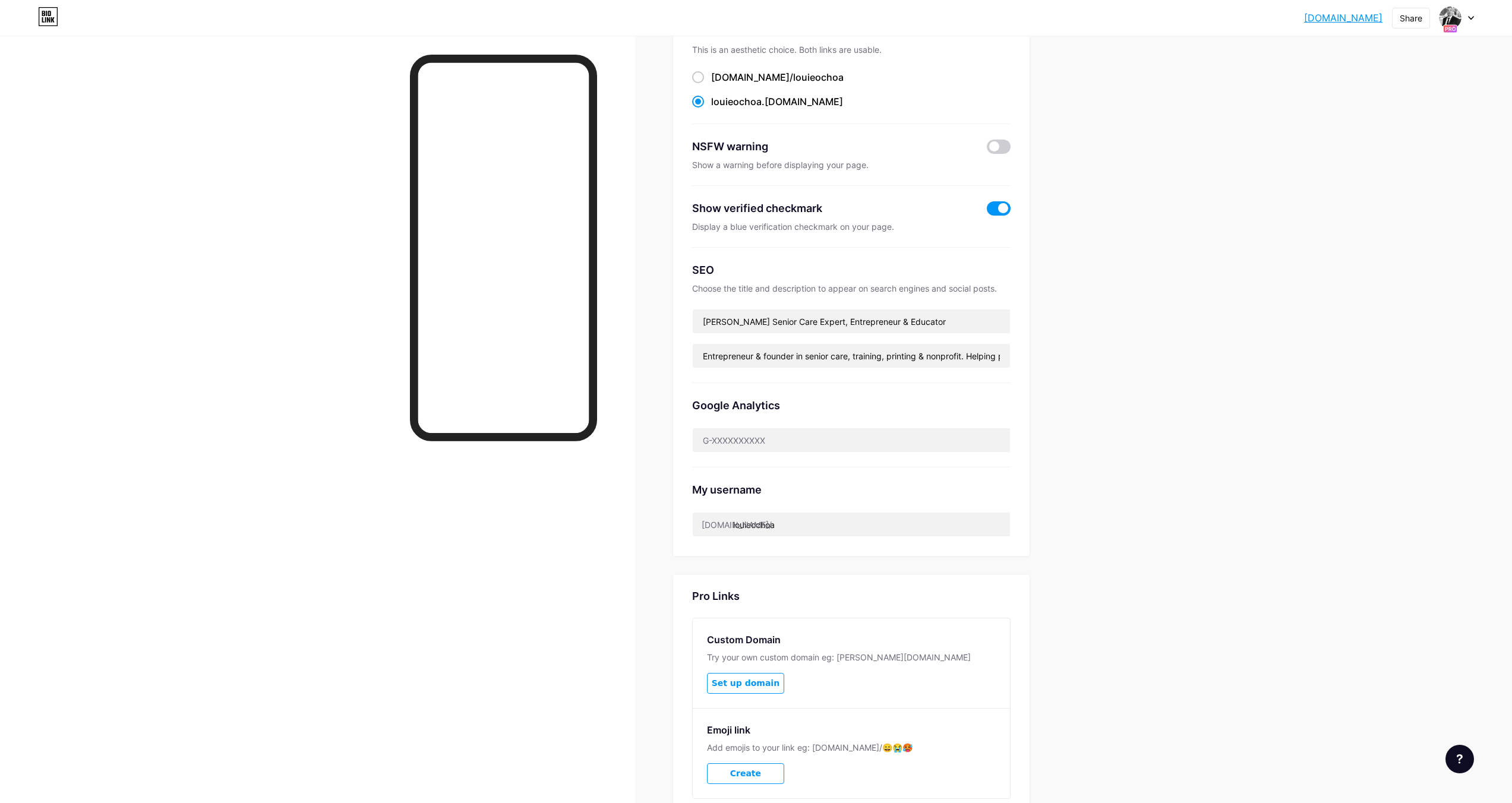
scroll to position [197, 0]
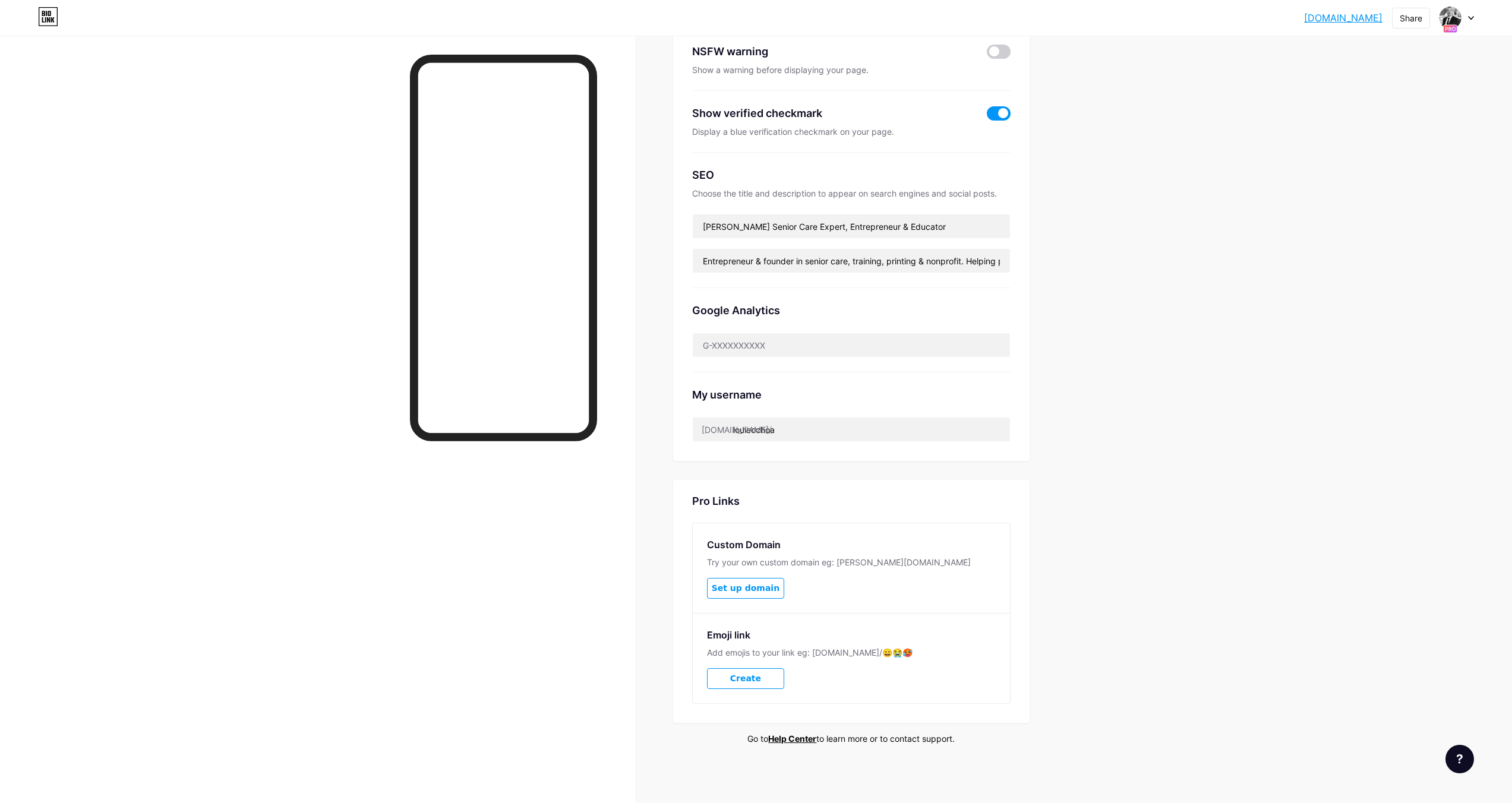
click at [757, 590] on span "Set up domain" at bounding box center [745, 588] width 68 height 10
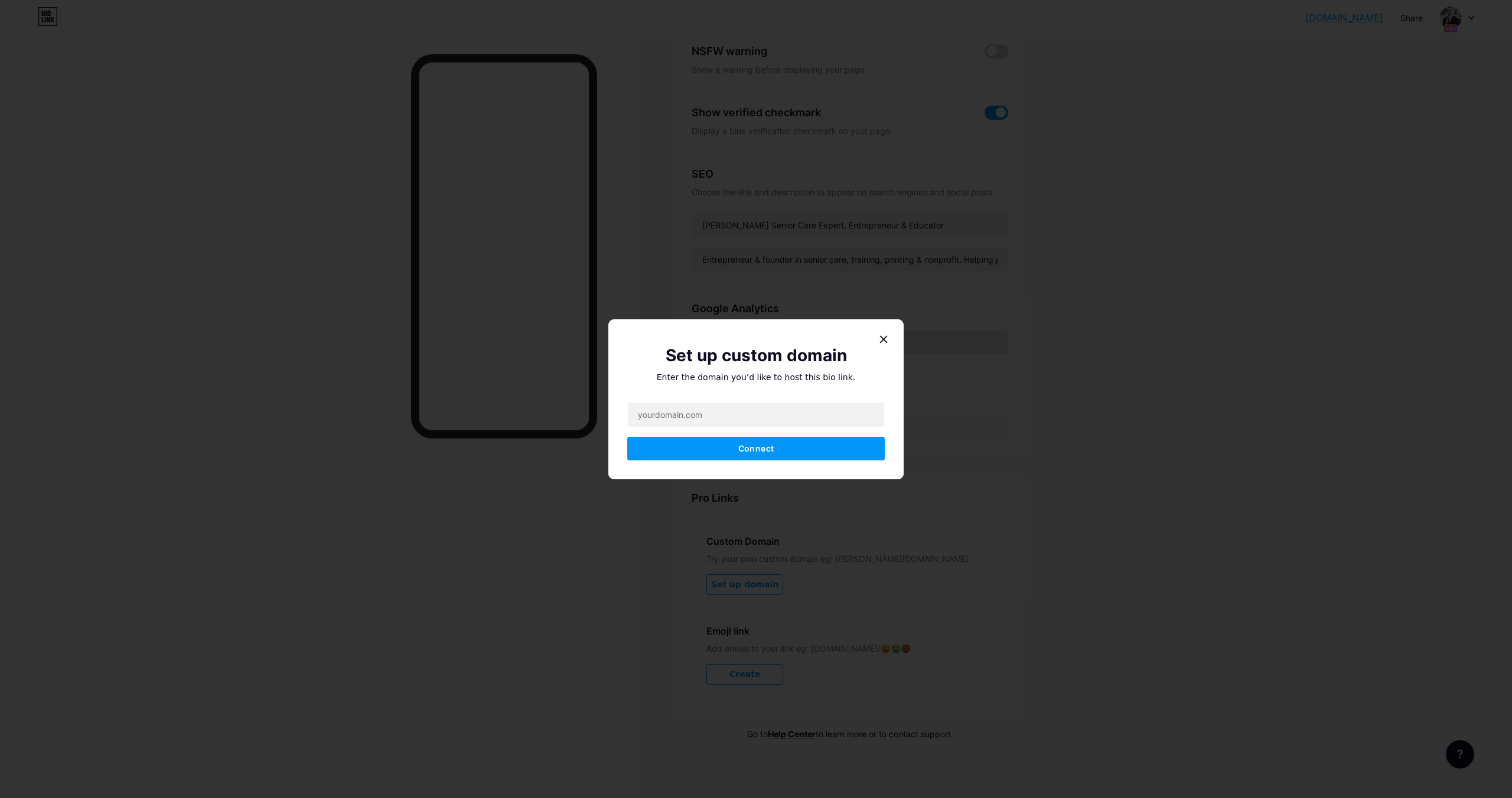
click at [882, 339] on icon at bounding box center [883, 339] width 9 height 9
